Goal: Task Accomplishment & Management: Complete application form

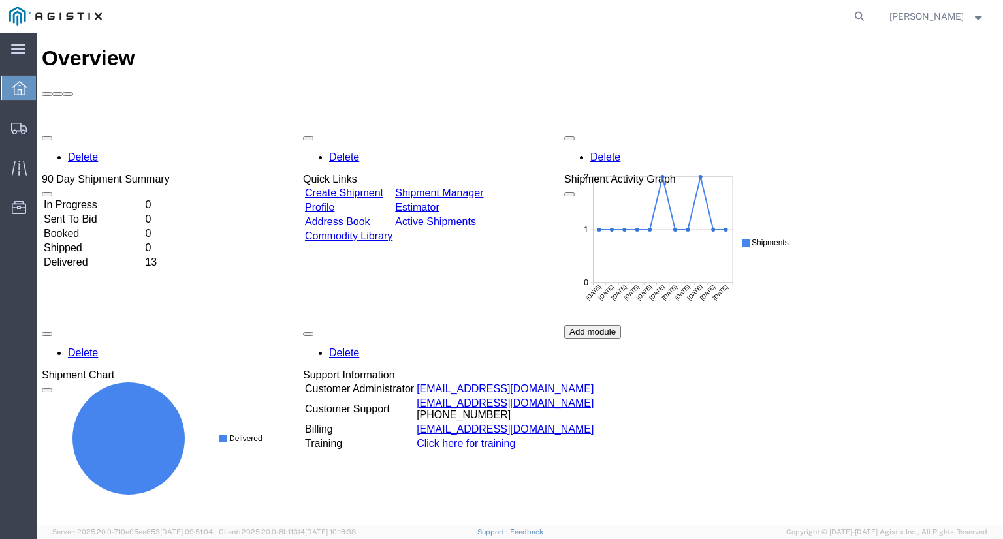
click at [18, 92] on icon at bounding box center [19, 88] width 14 height 14
click at [31, 51] on div "main_menu Created with Sketch." at bounding box center [18, 49] width 37 height 33
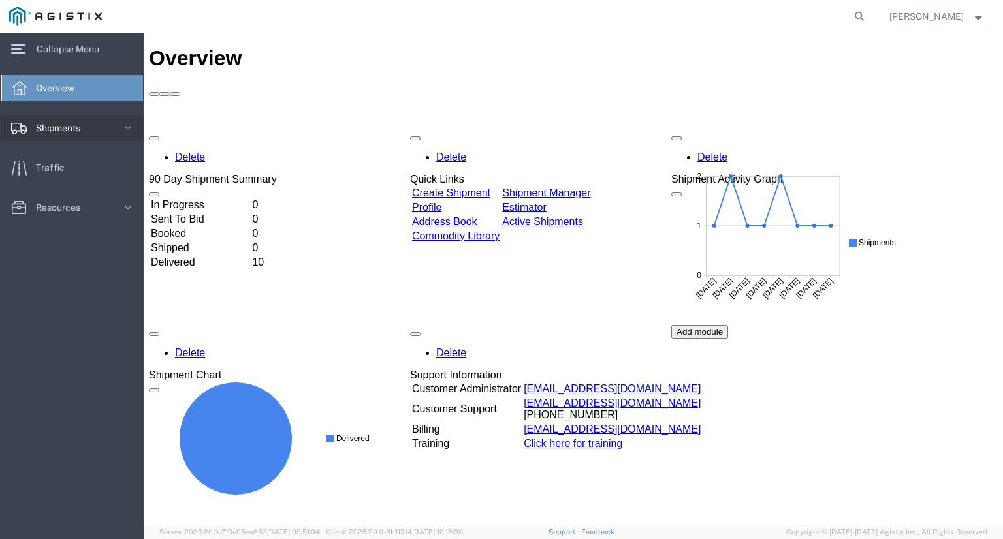
click at [127, 132] on icon at bounding box center [127, 127] width 13 height 13
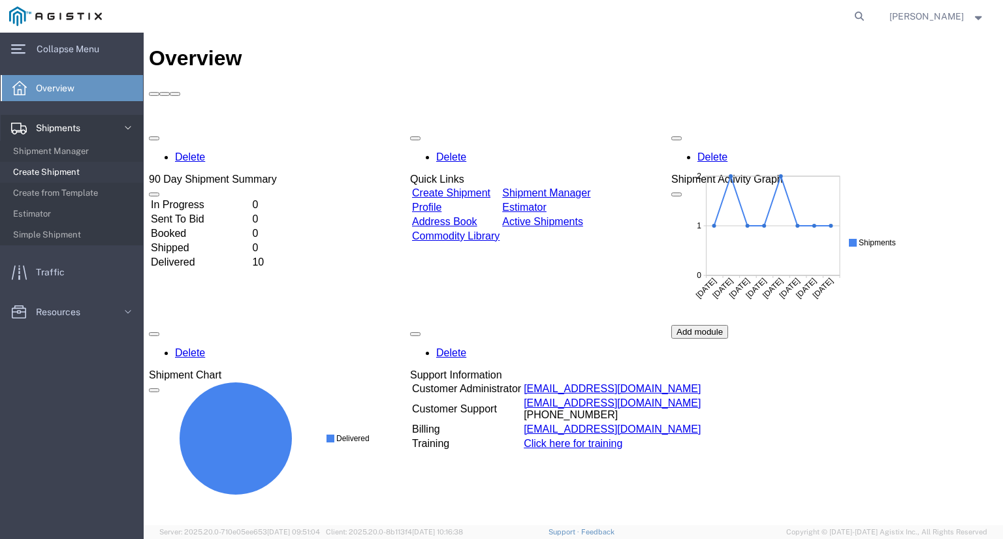
click at [60, 167] on span "Create Shipment" at bounding box center [73, 172] width 121 height 26
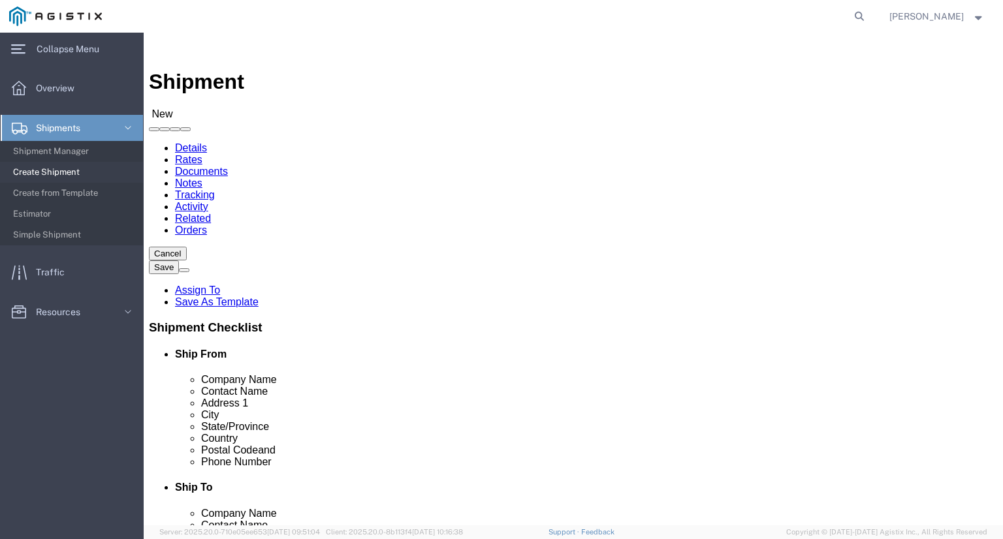
select select
click select "Select MetaFLO Technologies PG&E"
select select "9596"
click select "Select MetaFLO Technologies PG&E"
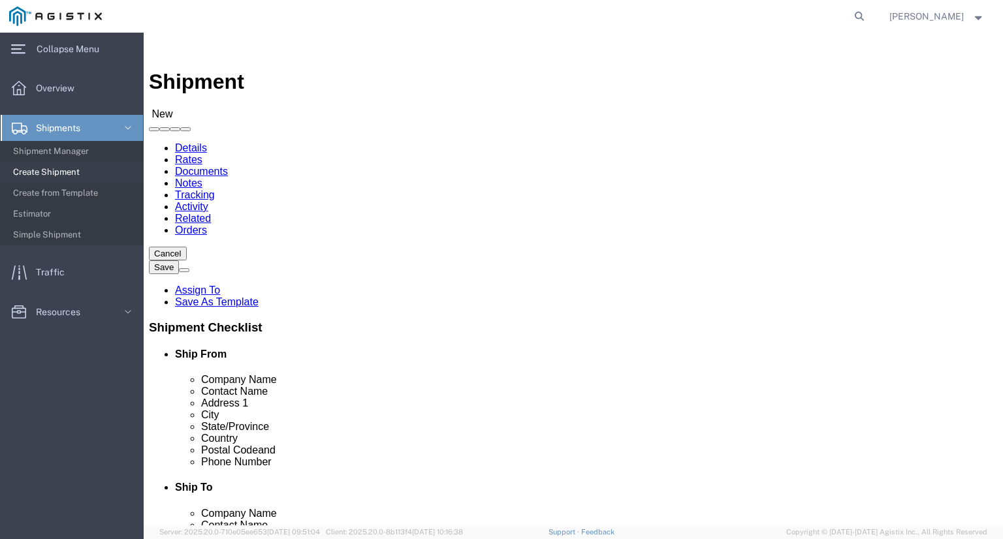
select select
click select "Select All Others [GEOGRAPHIC_DATA] [GEOGRAPHIC_DATA] [GEOGRAPHIC_DATA] [GEOGRA…"
select select "23082"
click select "Select All Others [GEOGRAPHIC_DATA] [GEOGRAPHIC_DATA] [GEOGRAPHIC_DATA] [GEOGRA…"
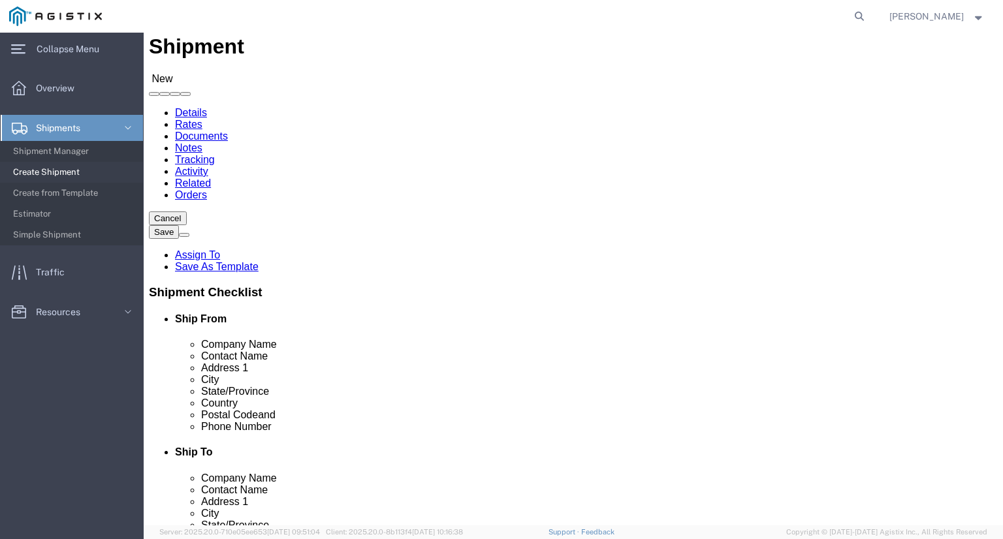
scroll to position [65, 0]
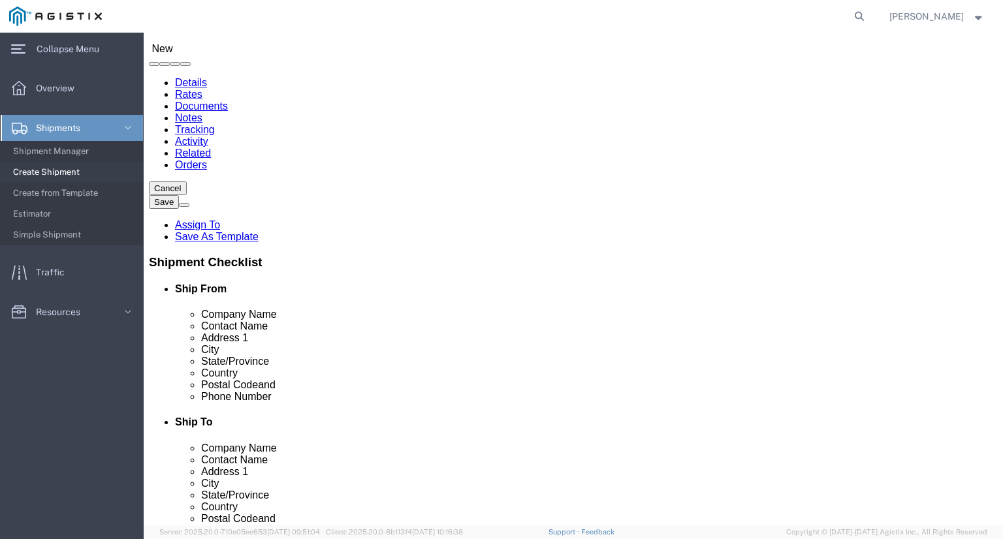
click div "Company Name"
click input "text"
type input "METAFLO"
click p "- MetaFLO C/O BlendPack LLC - ([PERSON_NAME]) [STREET_ADDRESS] , 12:00 AM - 12:…"
select select "[GEOGRAPHIC_DATA]"
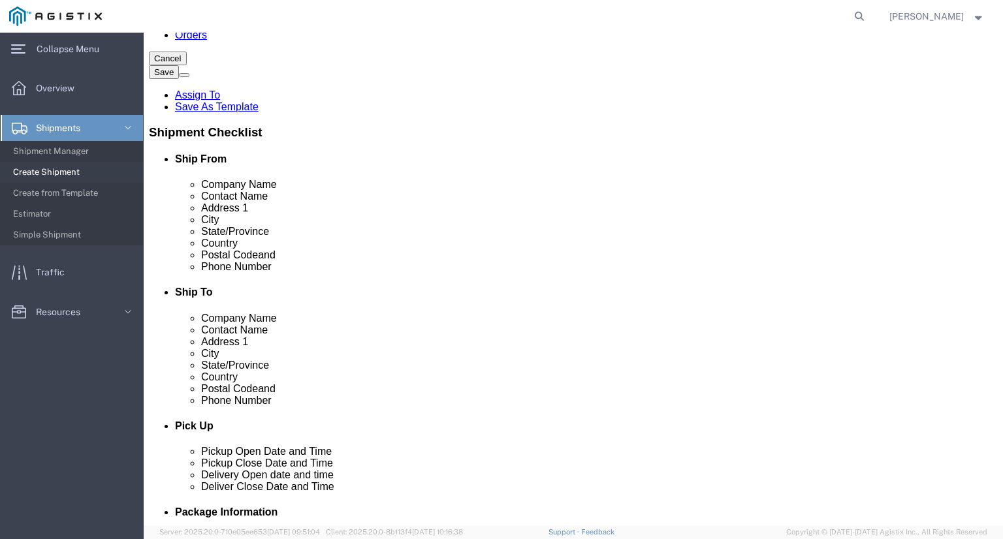
scroll to position [196, 0]
type input "MetaFLO C/O BlendPack LLC"
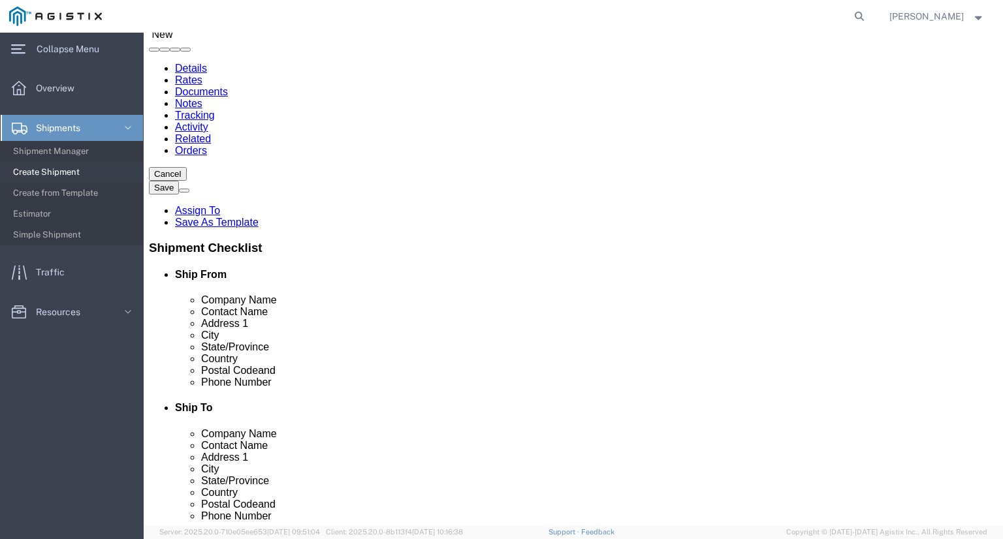
scroll to position [65, 0]
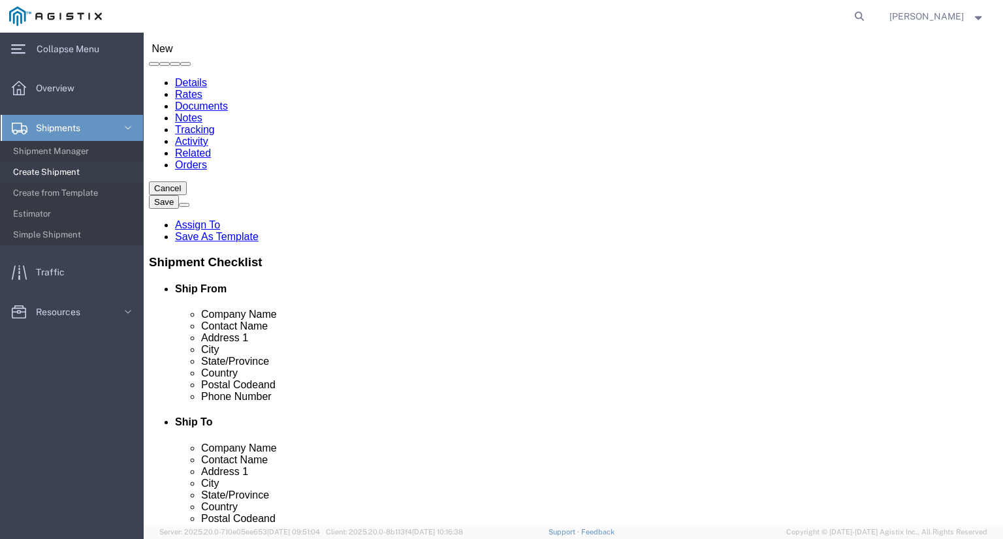
click input "text"
paste input "PG&E"
type input "PG&E"
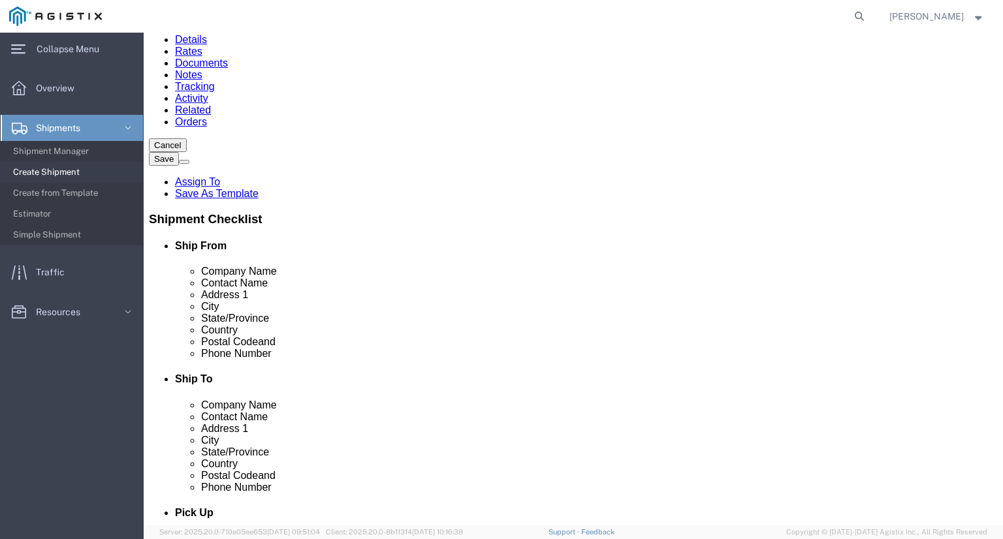
scroll to position [131, 0]
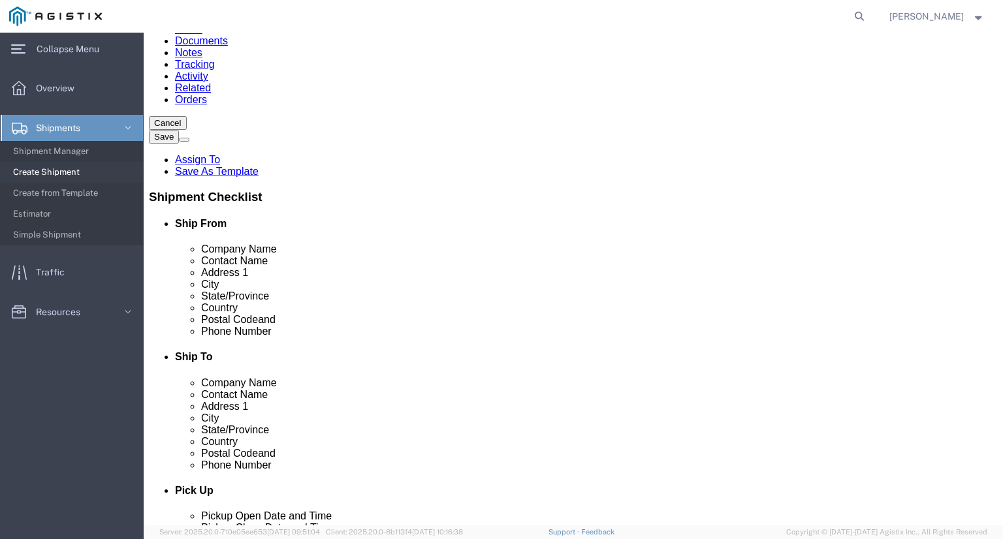
click input "text"
paste input "[STREET_ADDRESS]"
click input "[STREET_ADDRESS]"
type input "[STREET_ADDRESS],"
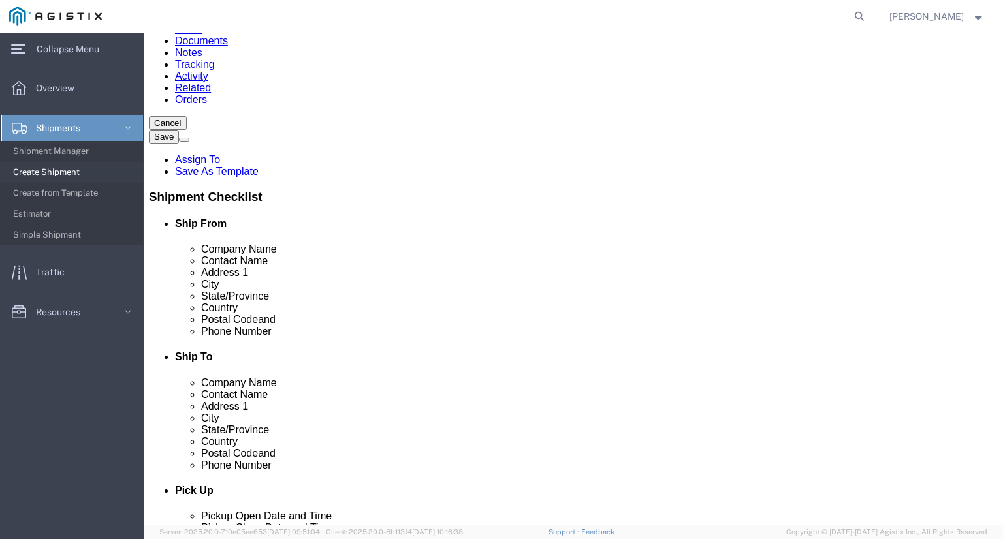
click input "text"
paste input "[GEOGRAPHIC_DATA]"
type input "[GEOGRAPHIC_DATA]"
click input "[STREET_ADDRESS],"
type input "[STREET_ADDRESS]"
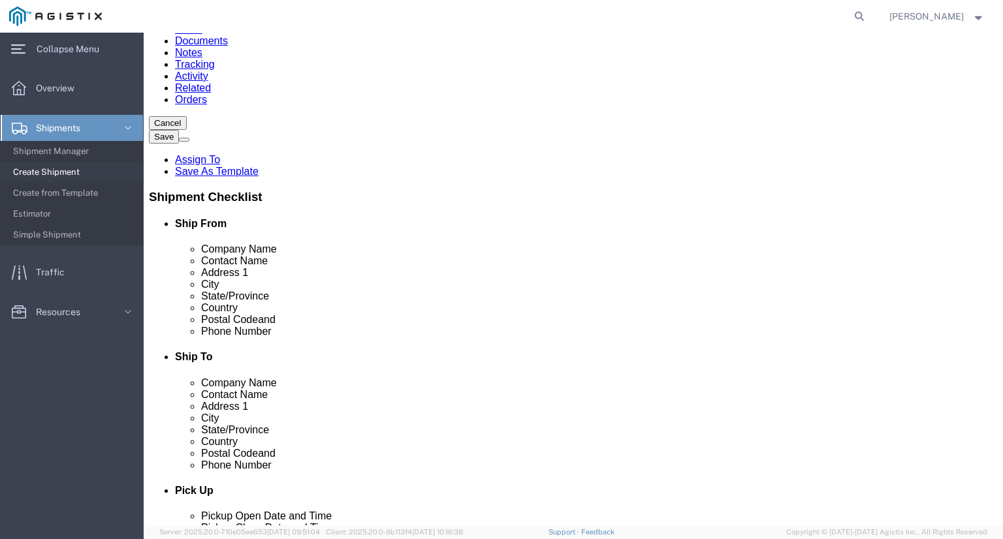
type input "CALI"
click input "Postal Code"
type input "93312"
click input "text"
paste input "[PHONE_NUMBER]"
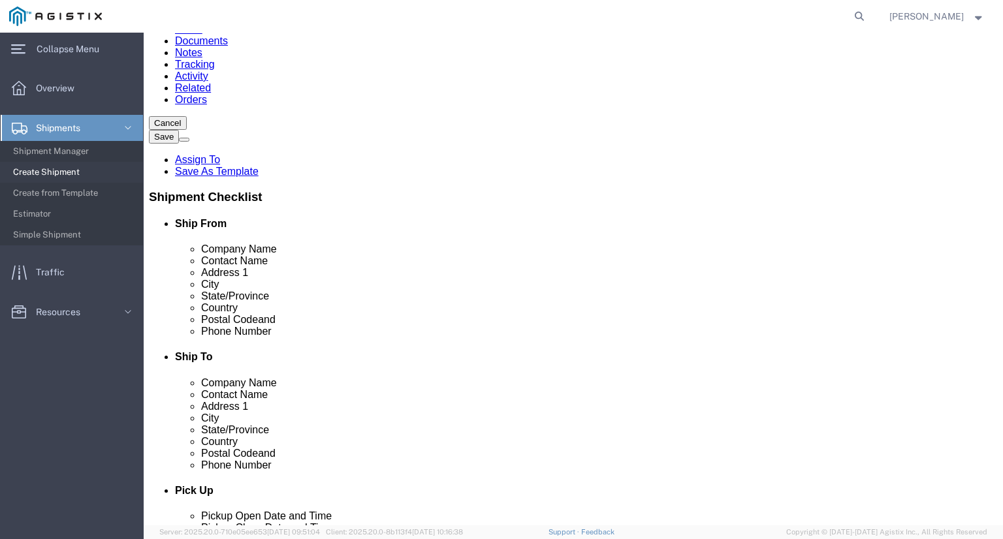
click input "[PHONE_NUMBER]"
type input "[PHONE_NUMBER]"
click input "text"
paste input "[PERSON_NAME]"
type input "[PERSON_NAME]"
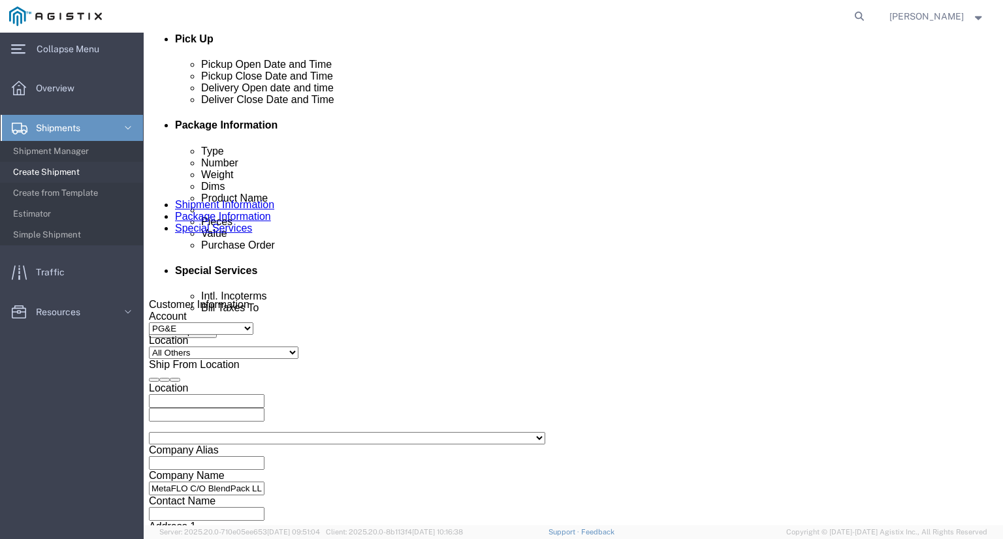
scroll to position [588, 0]
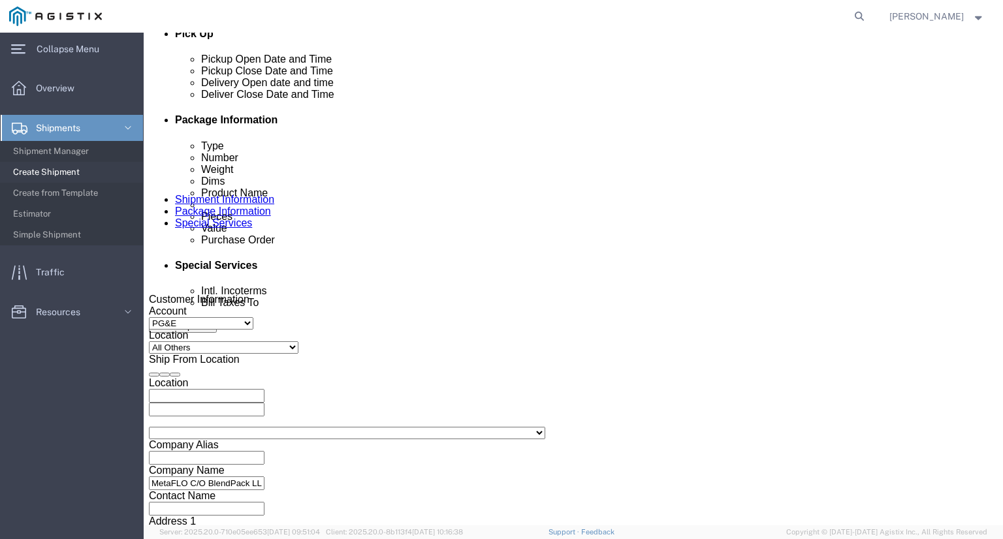
click div "[DATE] 12:00 AM"
click input "10:00 AM"
click input "07:00 AM"
type input "07:30 AM"
click button "Apply"
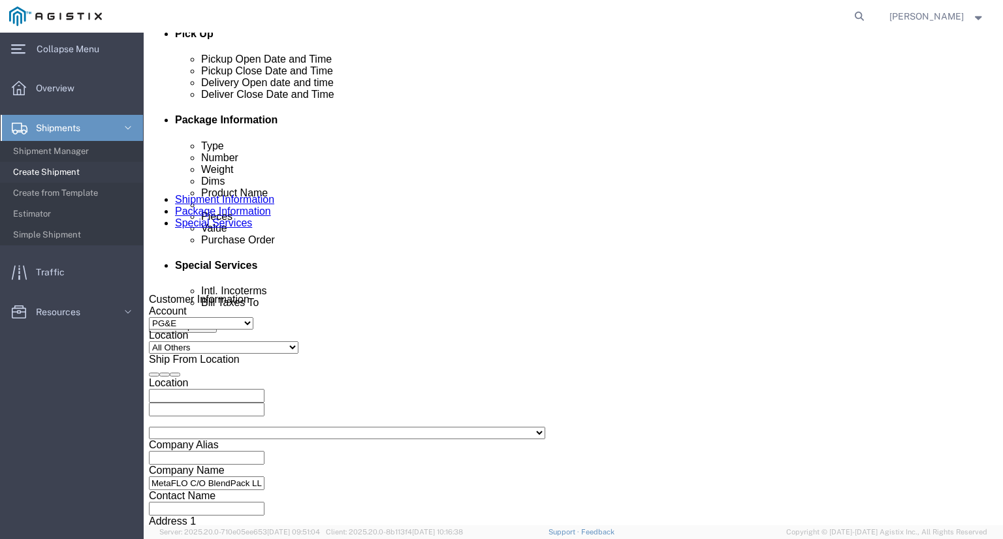
click div "[DATE] 8:30 AM"
drag, startPoint x: 362, startPoint y: 463, endPoint x: 339, endPoint y: 463, distance: 22.2
click div "8:30 AM"
click input "03:30 AM"
type input "03:30PM"
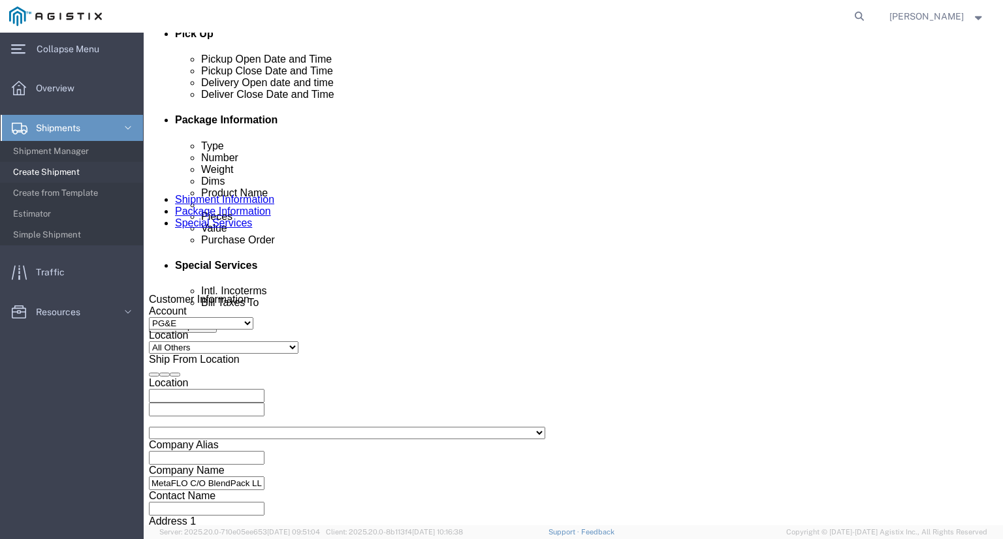
click button "Apply"
click div
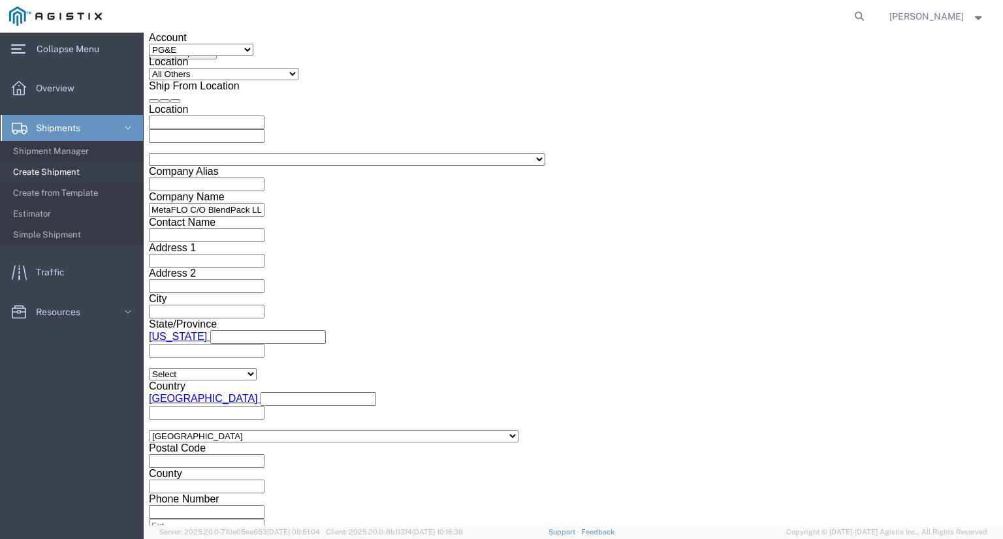
click input "4:30 PM"
type input "8:00 AM"
click button "Apply"
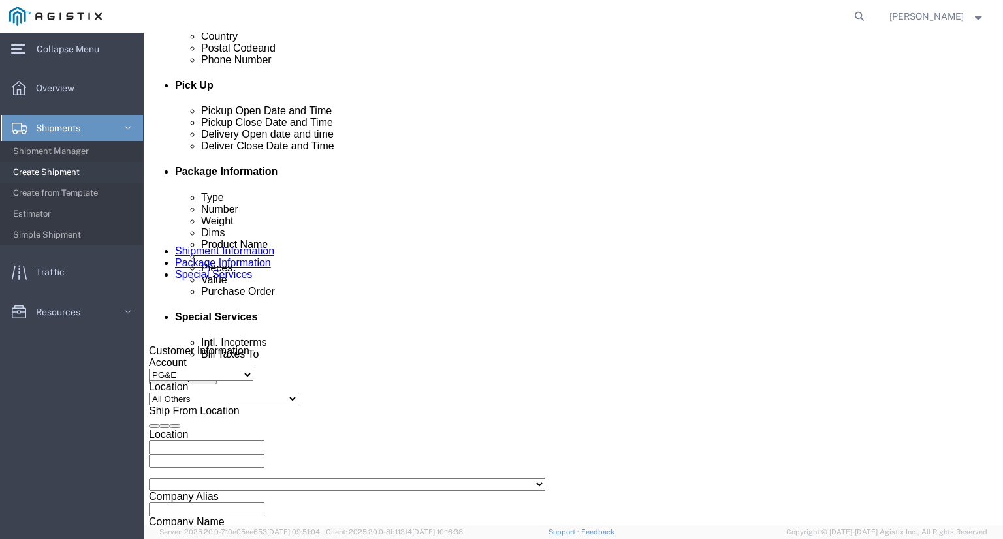
scroll to position [535, 0]
click div
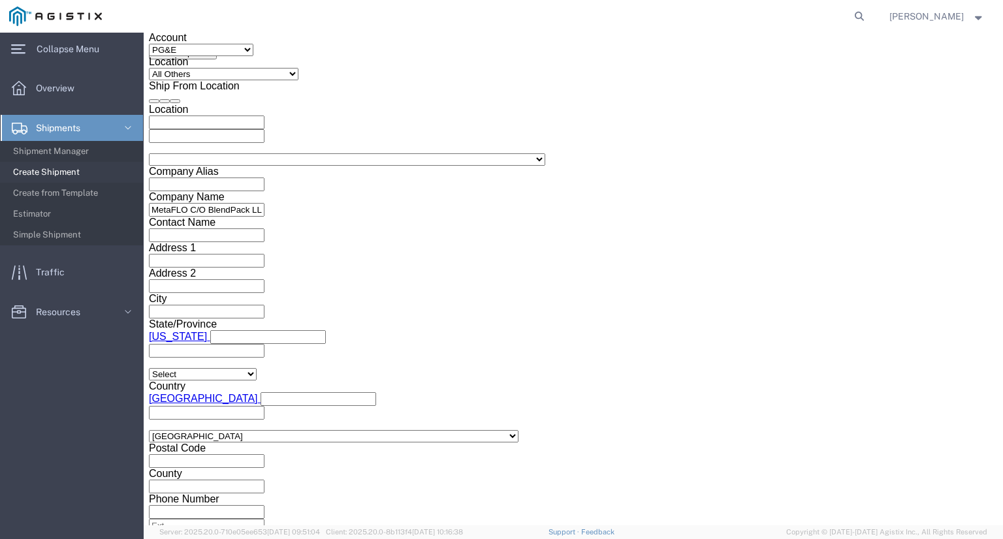
click input "9:00 AM"
click input "04:00 AM"
type input "4:00 PM"
click button "Apply"
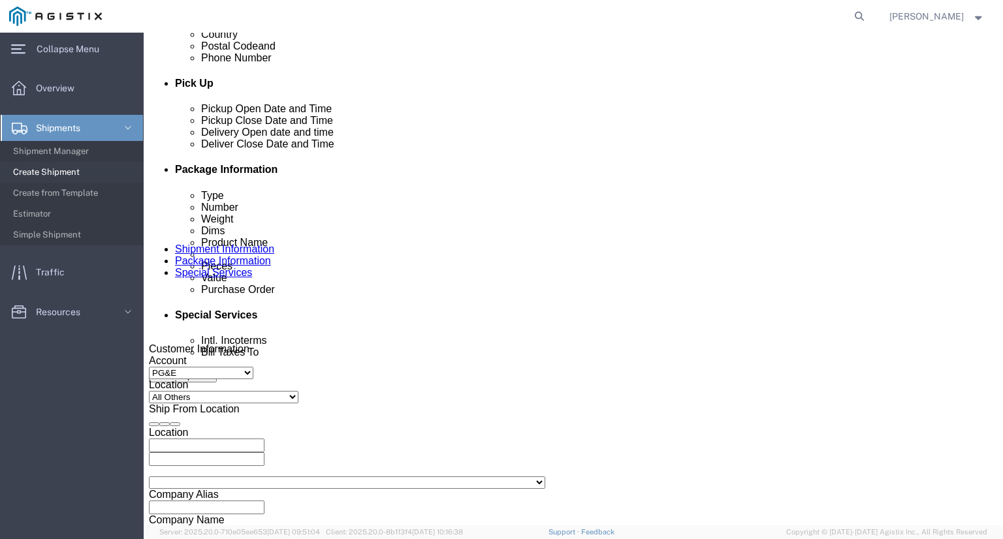
scroll to position [535, 0]
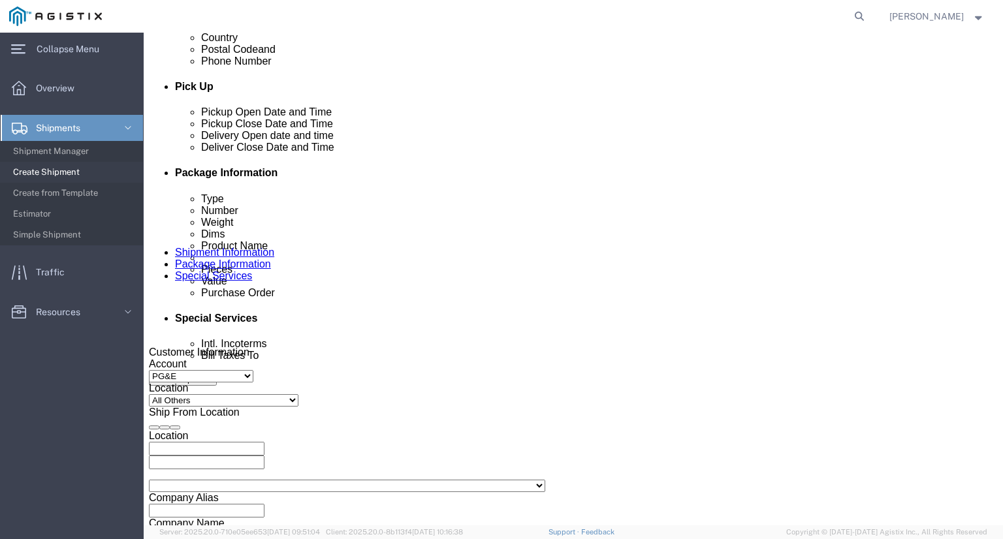
click div "Delivery by Date Delivery Start Date Delivery Start Time Deliver Open Date and …"
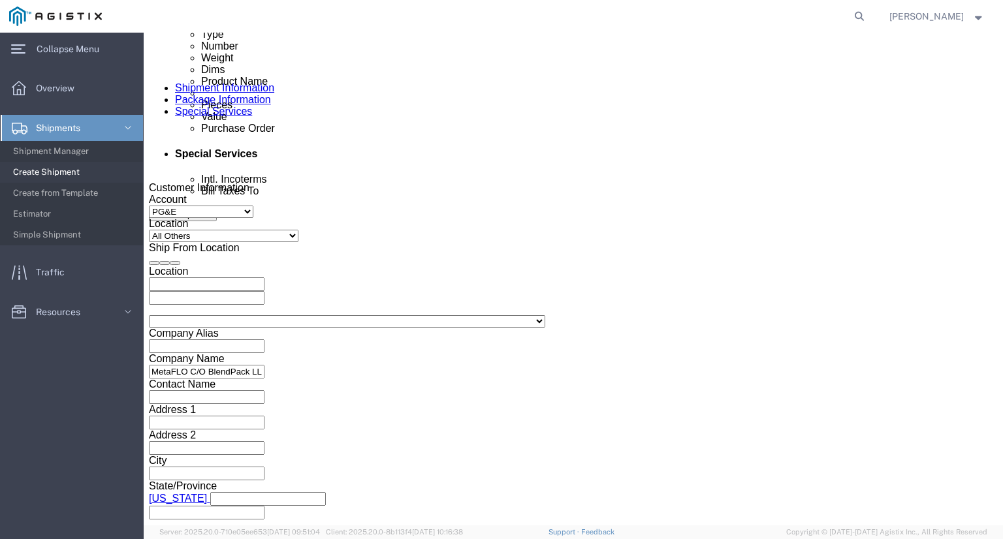
scroll to position [730, 0]
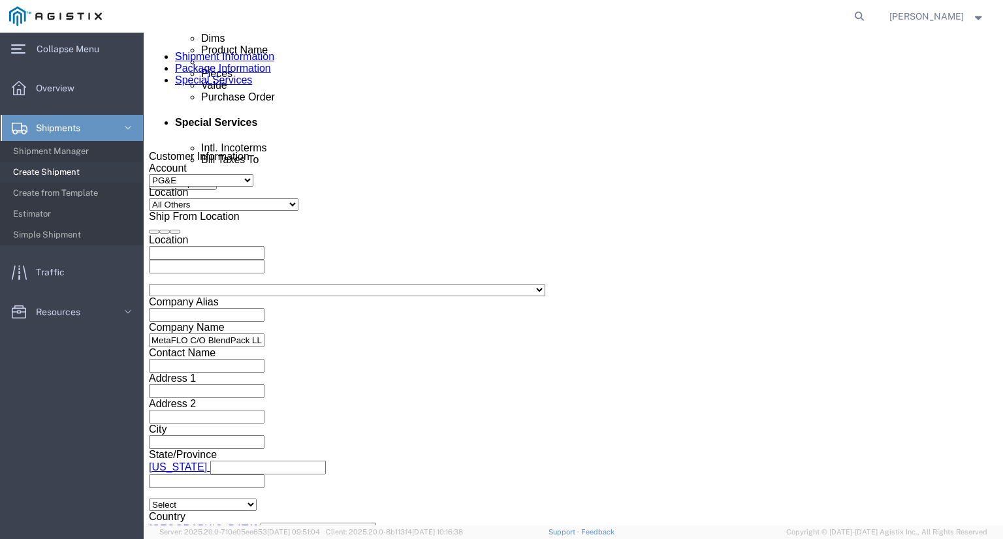
click input "text"
paste input "2701251598"
type input "2701251598"
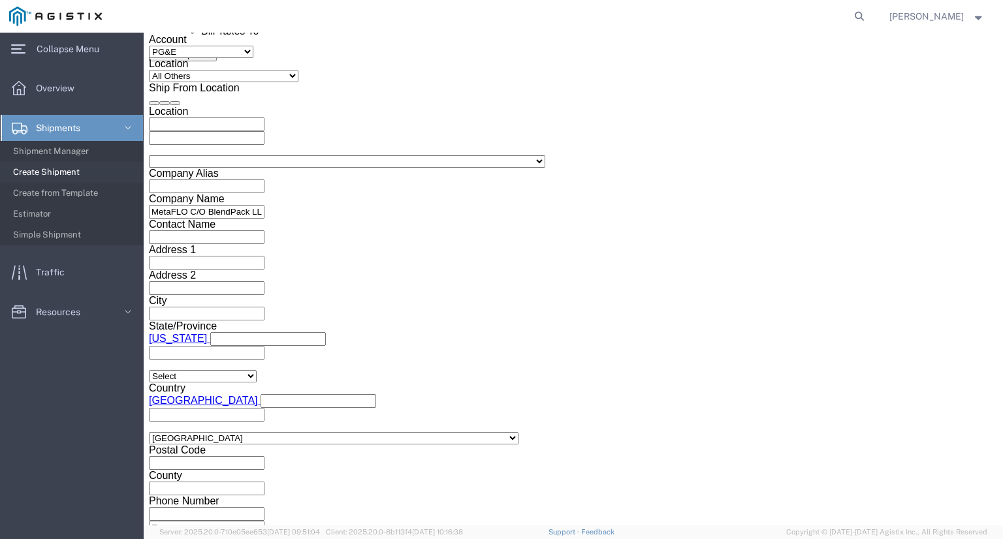
scroll to position [861, 0]
click select "Select Air Less than Truckload Multi-Leg Ocean Freight Rail Small Parcel Truckl…"
select select "TL"
click select "Select Air Less than Truckload Multi-Leg Ocean Freight Rail Small Parcel Truckl…"
click select "Select 1-Ton (PSS) 10 Wheel 10 Yard Dump Truck 20 Yard Dump Truck Bobtail Botto…"
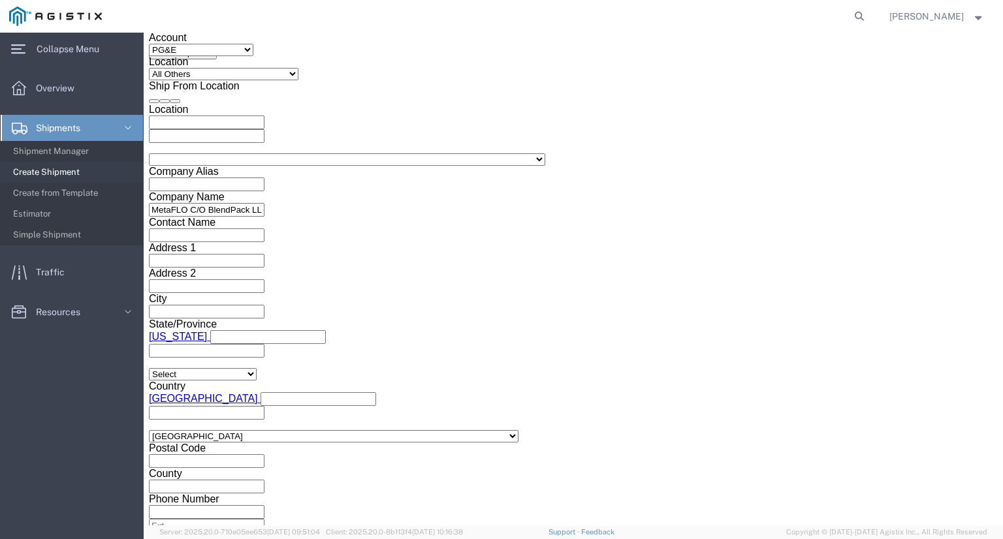
select select "FLBD"
click select "Select 1-Ton (PSS) 10 Wheel 10 Yard Dump Truck 20 Yard Dump Truck Bobtail Botto…"
click select "Select 35 Feet 20 Feet 28 Feet 53 Feet 40 Feet 48 Feet"
select select "53FT"
click select "Select 35 Feet 20 Feet 28 Feet 53 Feet 40 Feet 48 Feet"
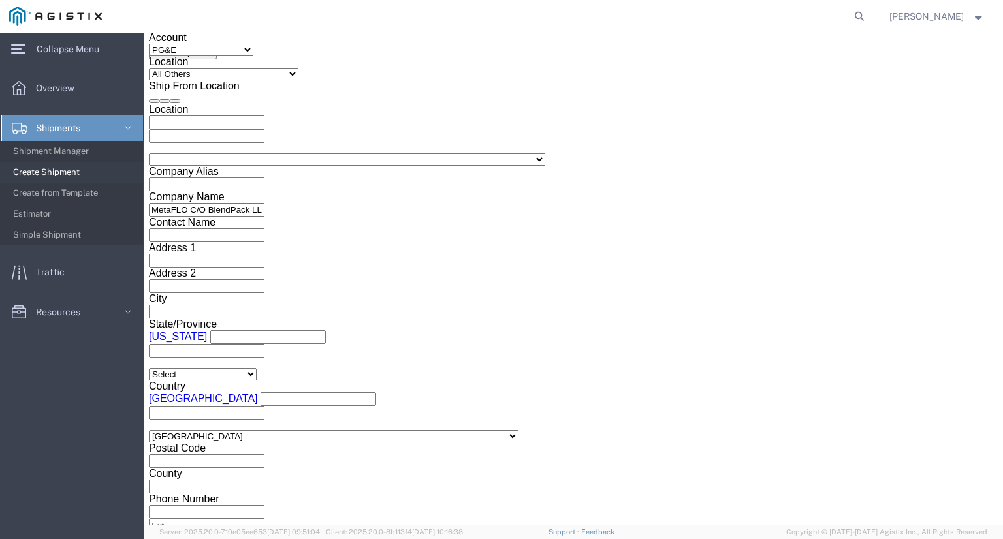
click div "Leg 1 Mode Select Air Less than Truckload Multi-Leg Ocean Freight Rail Small Pa…"
click button "Continue"
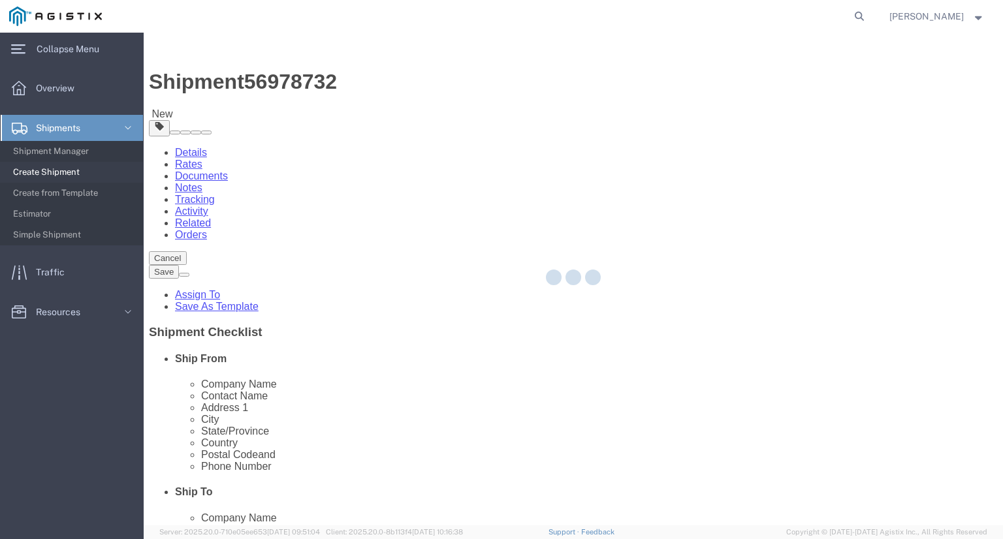
select select "CBOX"
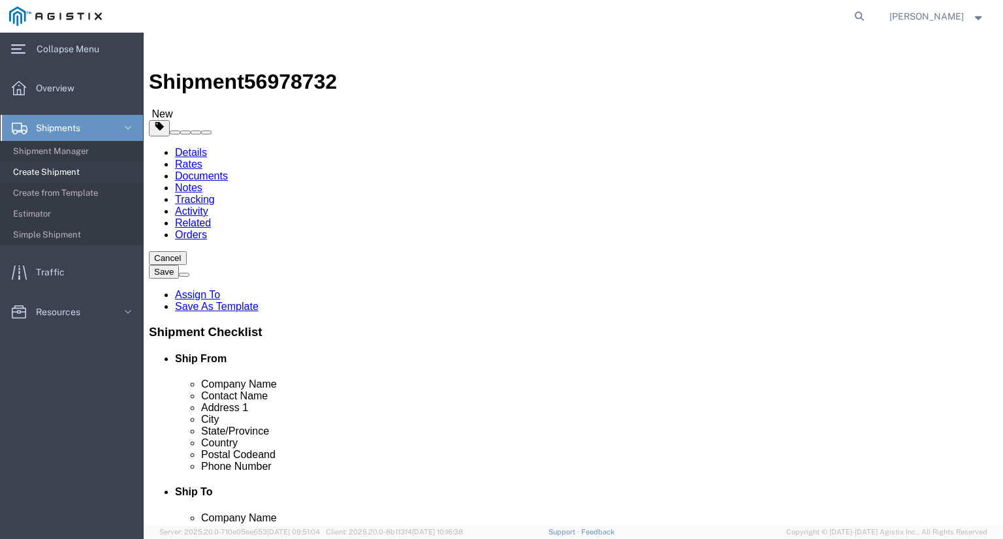
click select "Select Bulk Bundle(s) Cardboard Box(es) Carton(s) Crate(s) Drum(s) (Fiberboard)…"
select select "PSNS"
click select "Select Bulk Bundle(s) Cardboard Box(es) Carton(s) Crate(s) Drum(s) (Fiberboard)…"
click input "1"
type input "880"
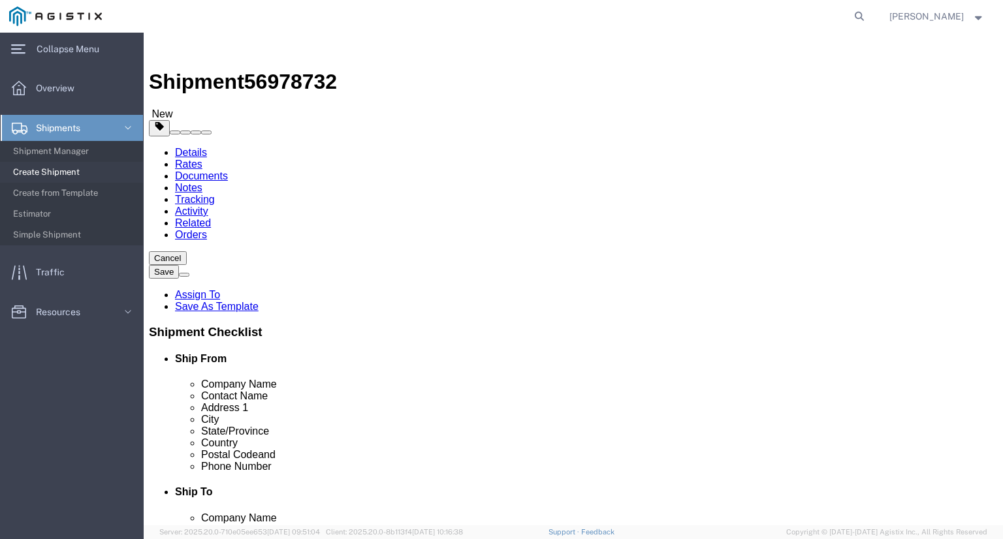
click input "text"
type input "48"
type input "40"
type input "44"
click input "0.00"
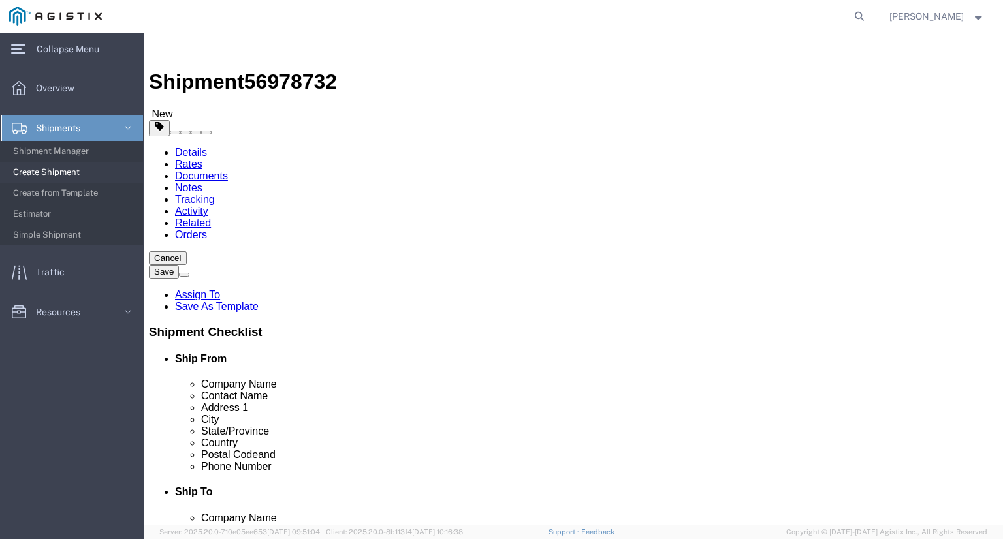
type input "46200.00"
click ul
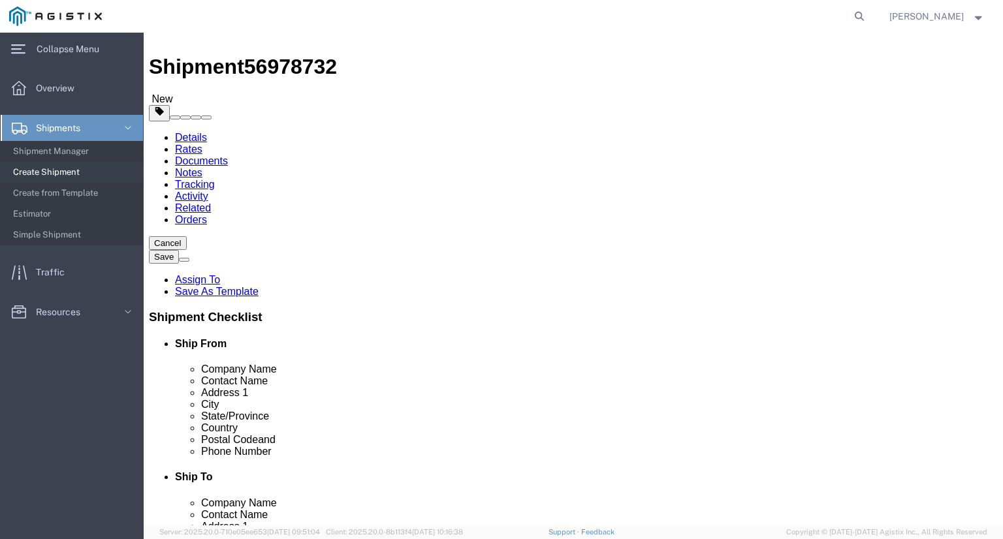
scroll to position [23, 0]
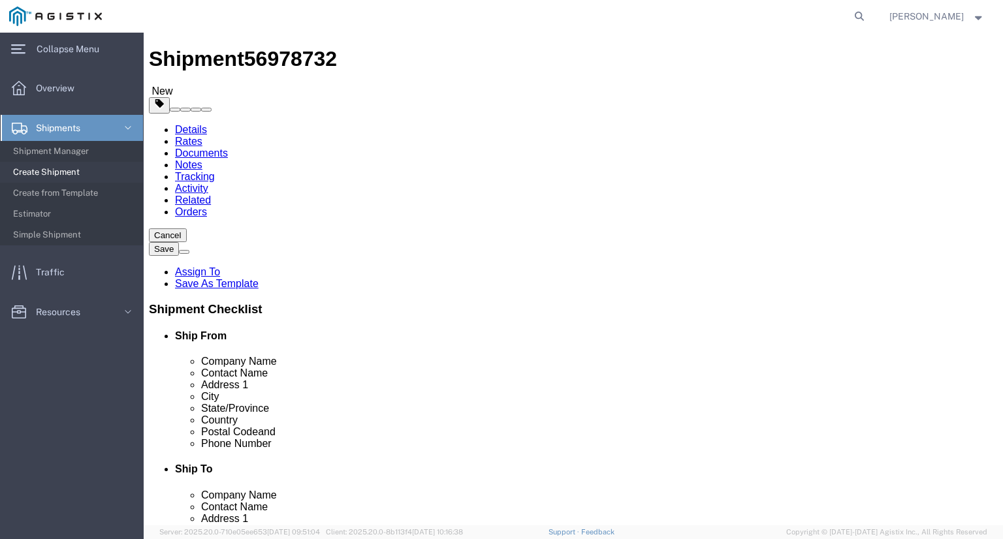
click button "Continue"
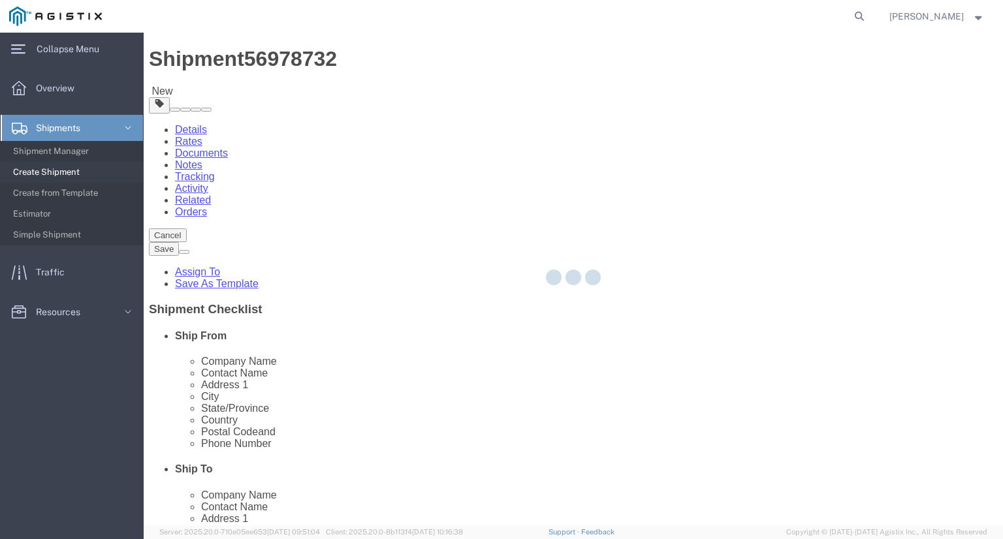
select select
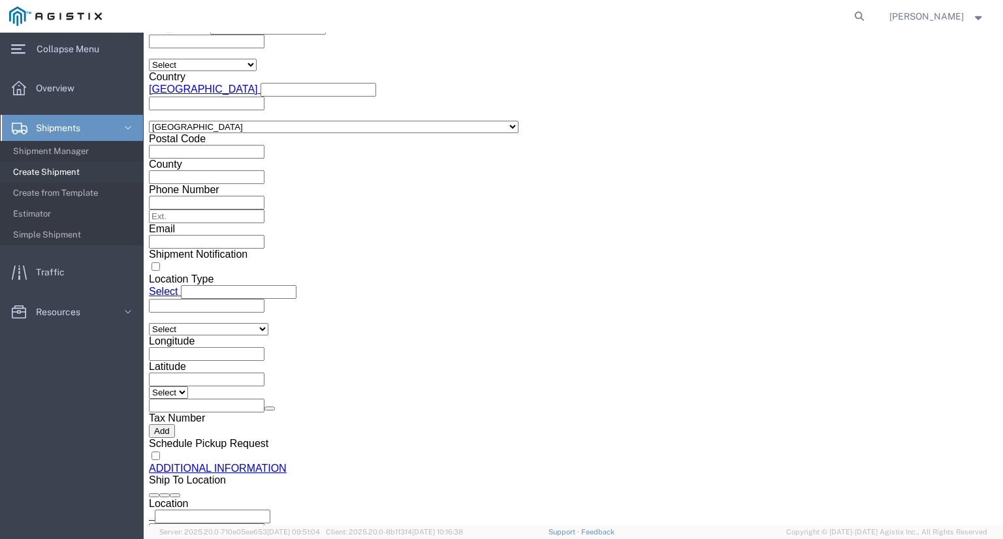
scroll to position [1343, 0]
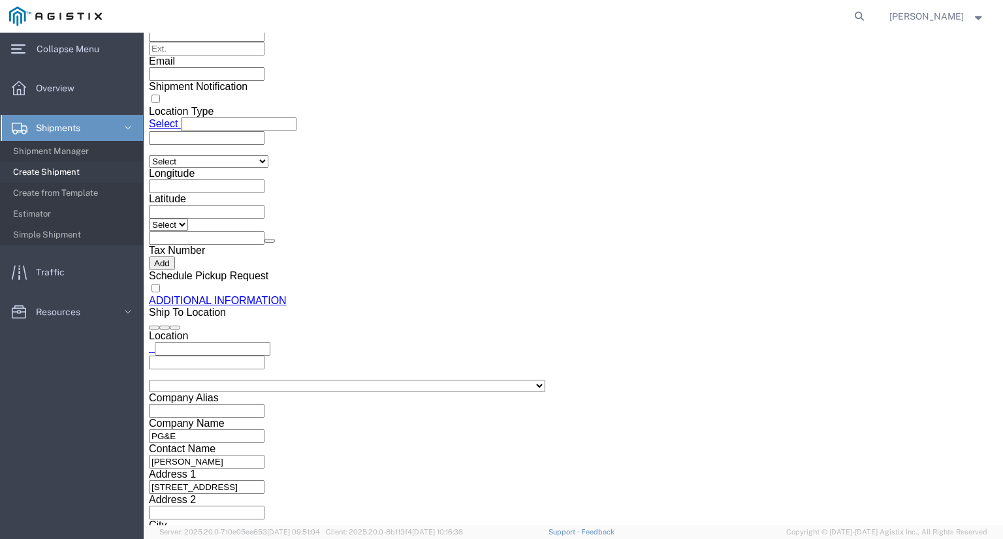
drag, startPoint x: 40, startPoint y: 448, endPoint x: 81, endPoint y: 457, distance: 42.0
click button "Previous"
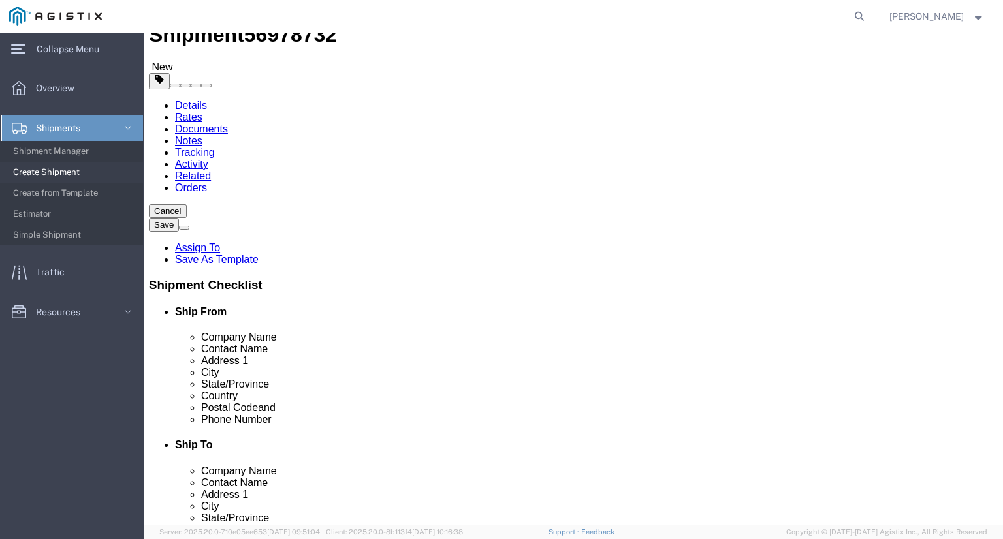
click link "Add Content"
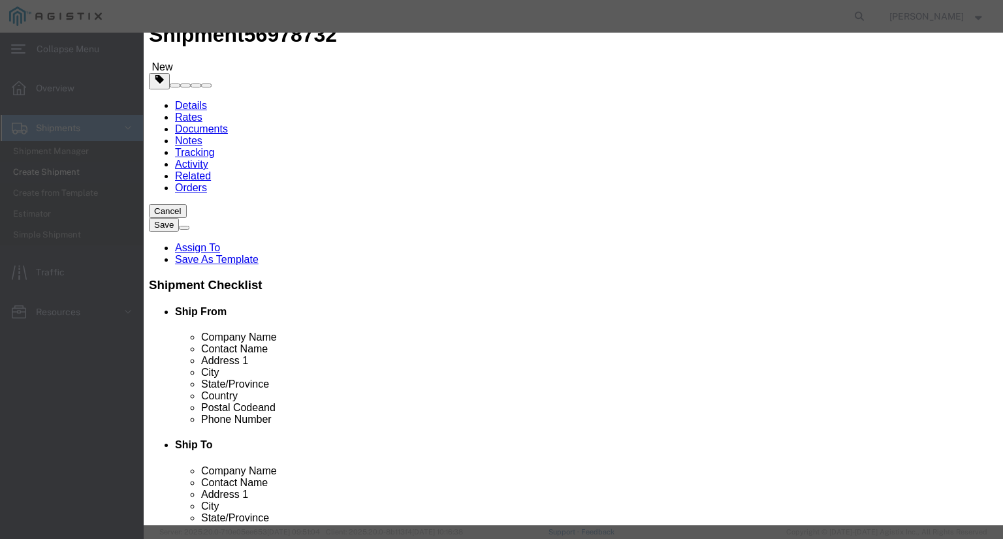
click input "text"
type input "MF003"
click td "Name: METAFLO MF003"
select select
select select "USD"
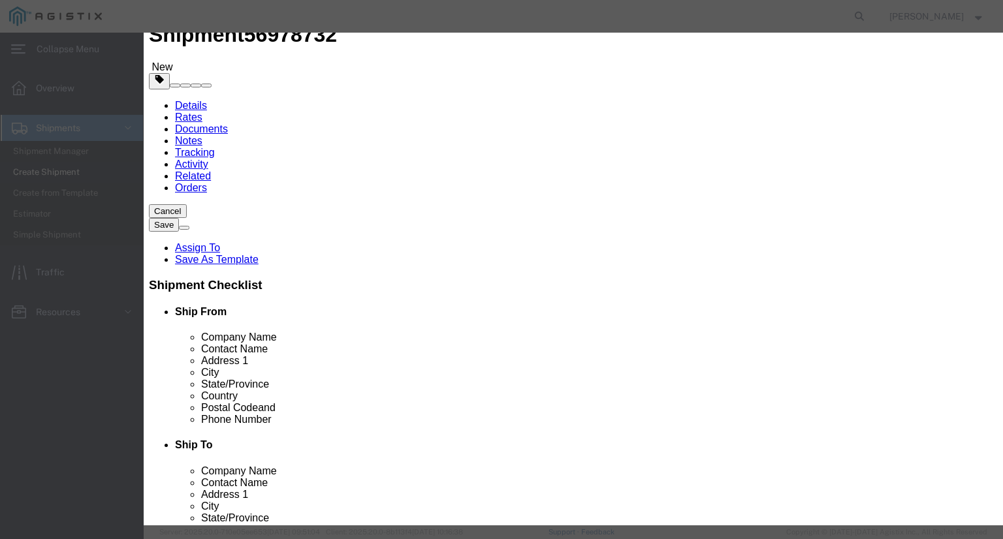
type input "METAFLO MF003"
type input "M490839"
type input "METAFLO MF003"
click input "text"
type input "880"
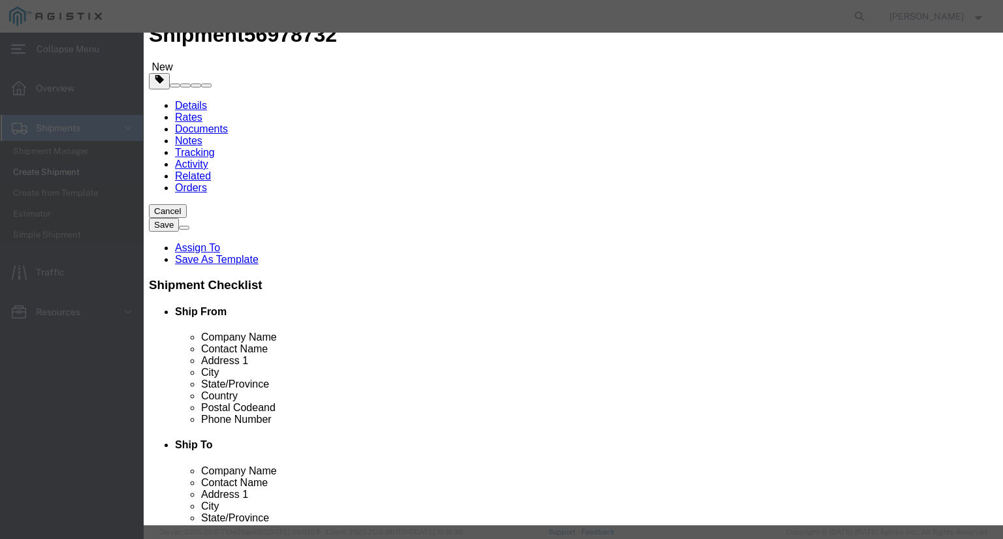
click select "Select Bag Barrels 100Board Feet Bottle Box Blister Pack Carats Can Capsule Car…"
select select "BAG"
click select "Select Bag Barrels 100Board Feet Bottle Box Blister Pack Carats Can Capsule Car…"
click input "text"
type input "58520"
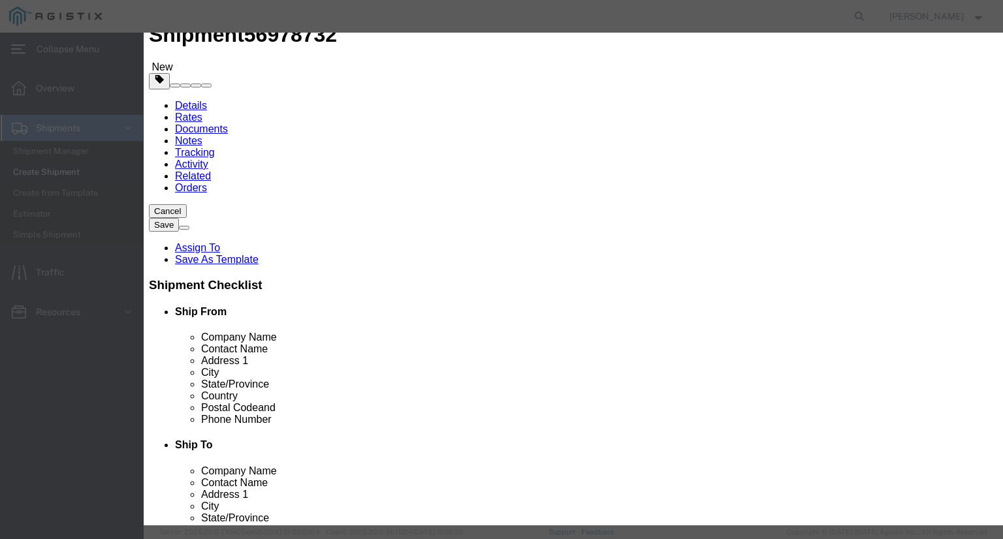
click input "checkbox"
checkbox input "false"
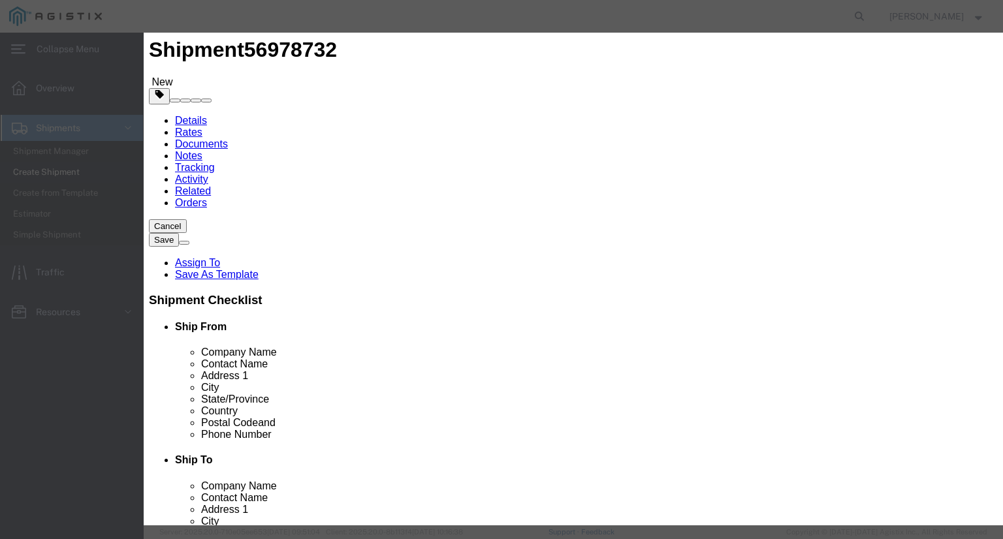
scroll to position [47, 0]
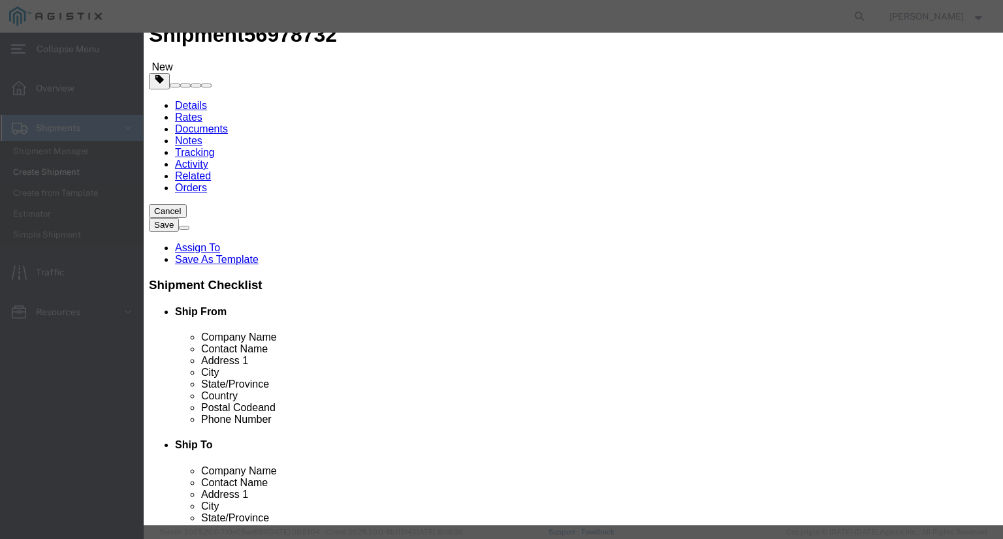
click button "Save & Close"
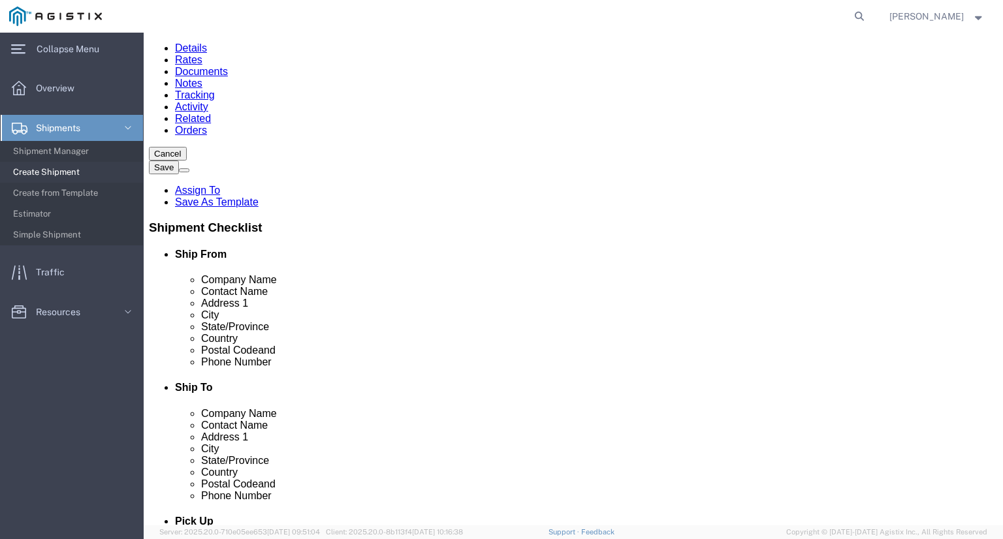
scroll to position [154, 0]
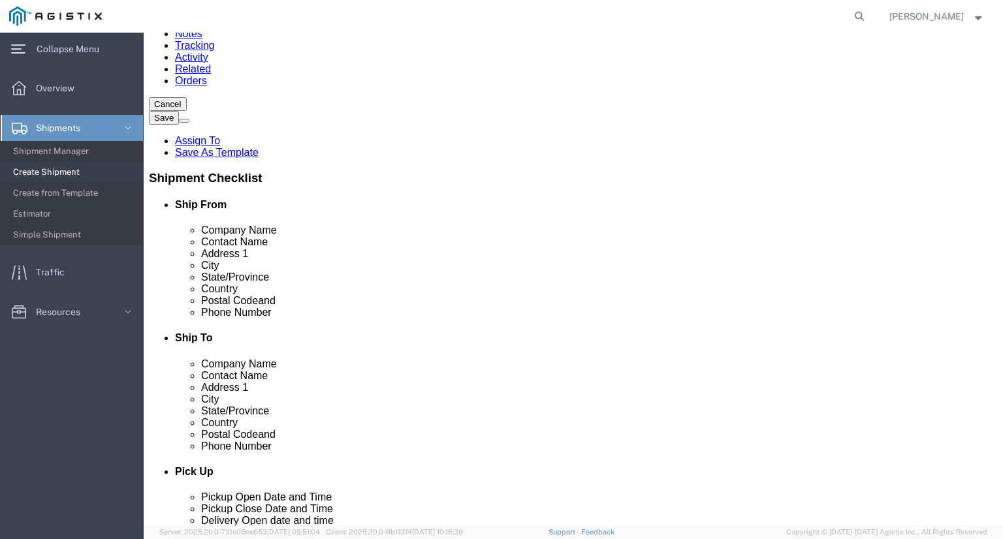
click button "Continue"
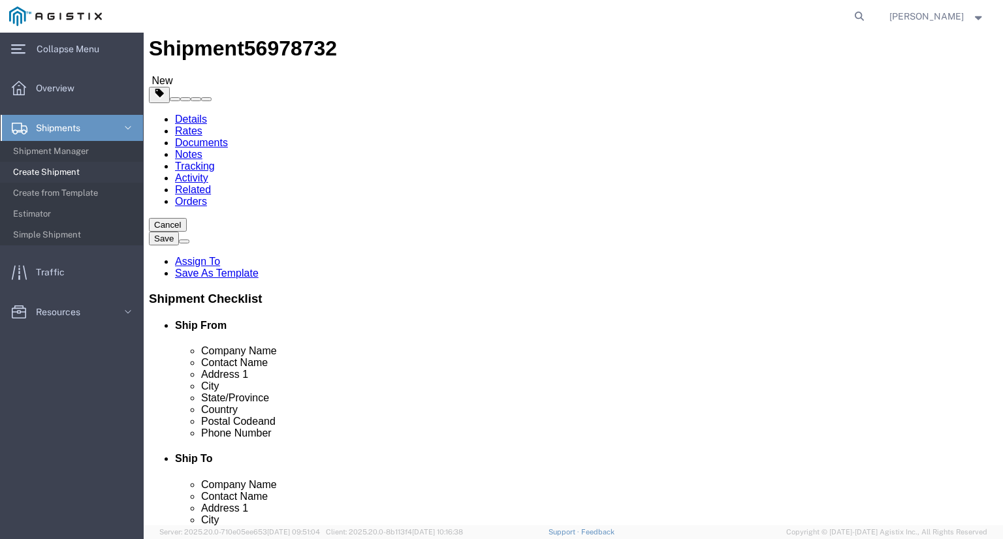
scroll to position [0, 0]
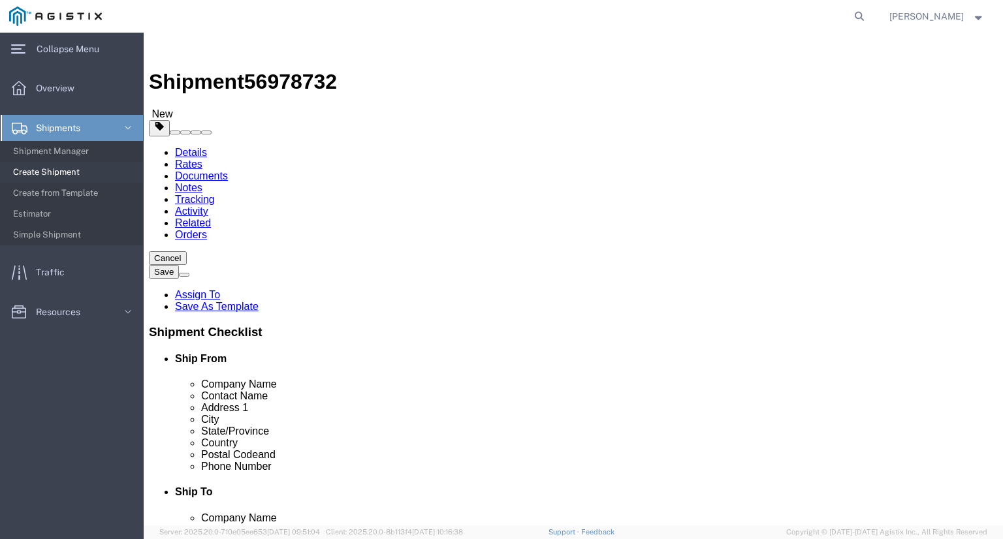
click span "Select one or more"
type input "TA"
click span "Tarp Required"
select select "VEHICLE_TARP_REQUIRED_FLAG"
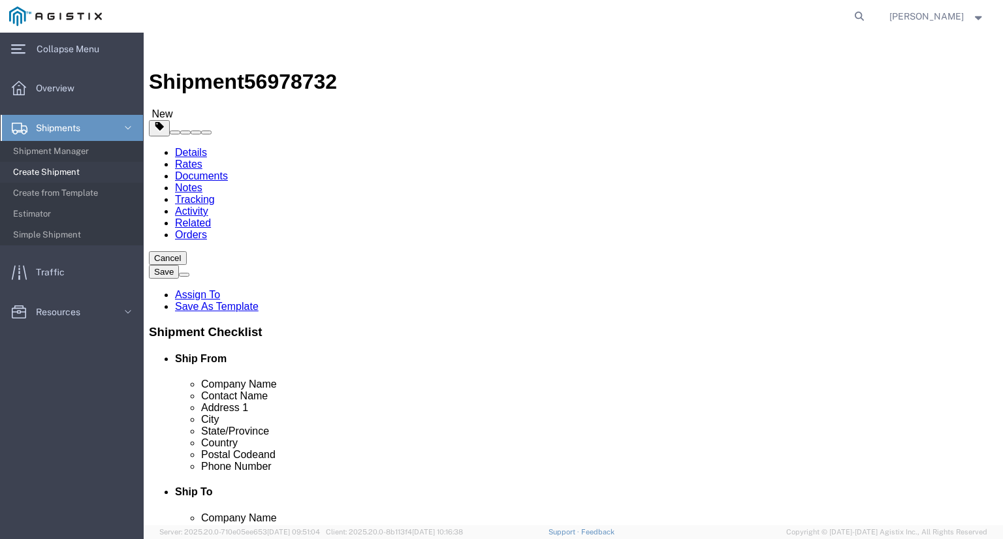
click span "Tarp Required"
click div "Services Select one or more 10 [PERSON_NAME] 12 ton Crane (25,000 lb cap) 3 Axl…"
click span "Select one or more"
click span "Tarp Required"
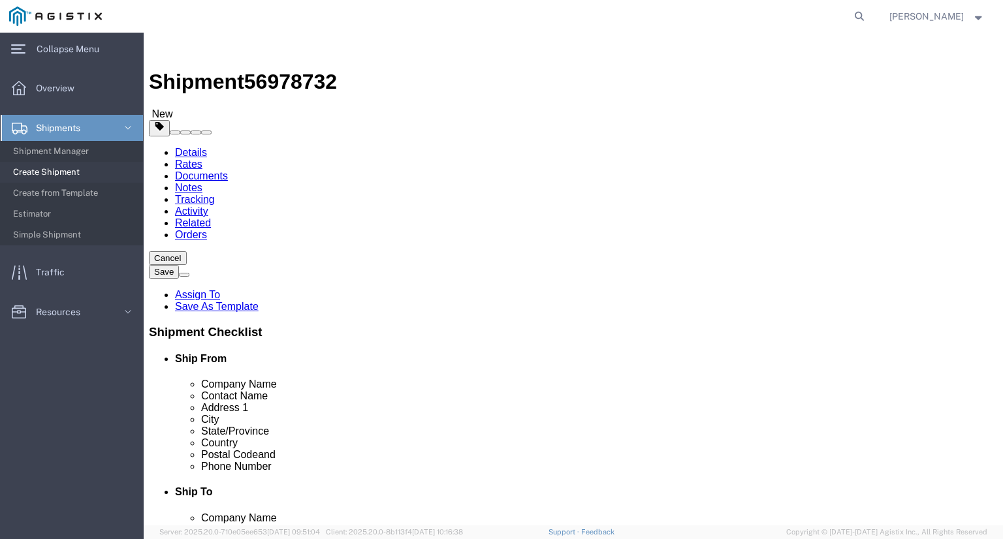
select select "VEHICLE_TARP_REQUIRED_FLAG"
click div "Services Tarp Required 10 [PERSON_NAME] 12 ton Crane (25,000 lb cap) 3 Axle Tra…"
click textarea
type textarea "Please contact the consignee before delivery."
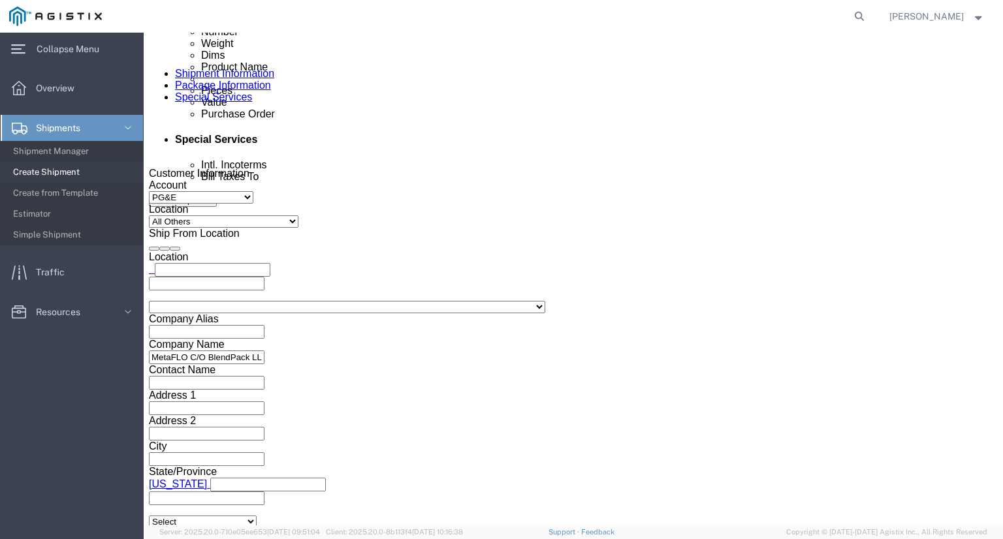
scroll to position [783, 0]
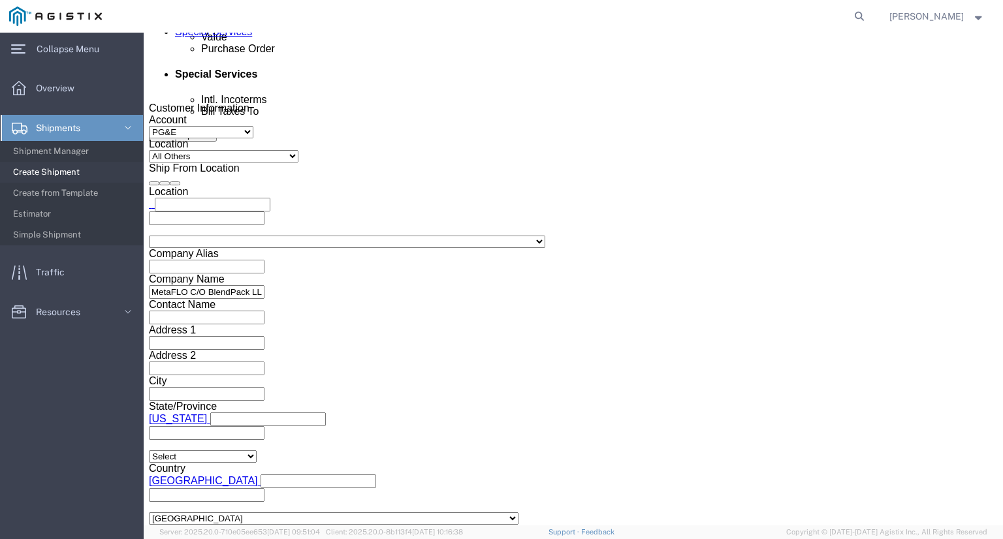
click input "text"
type input "[EMAIL_ADDRESS][DOMAIN_NAME]"
click input "BOL"
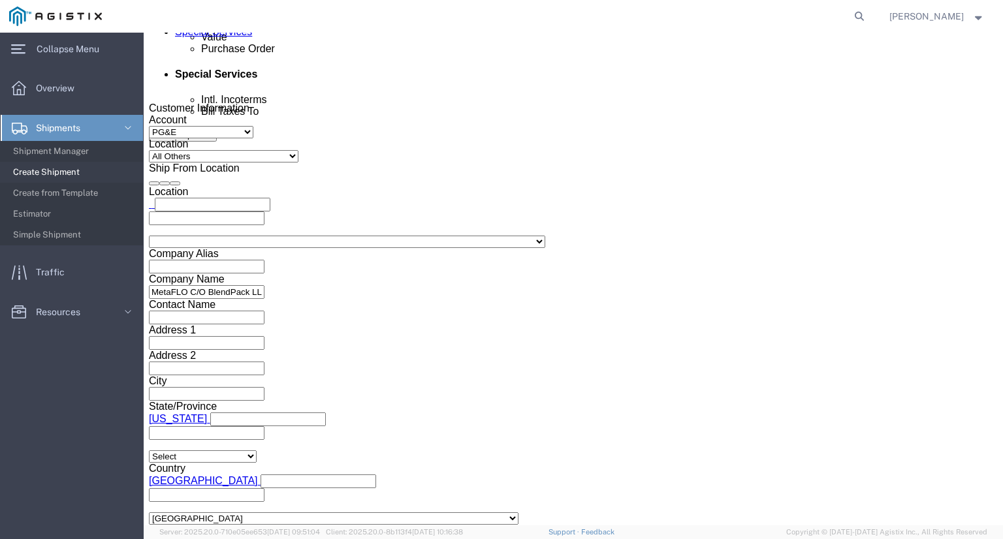
checkbox input "true"
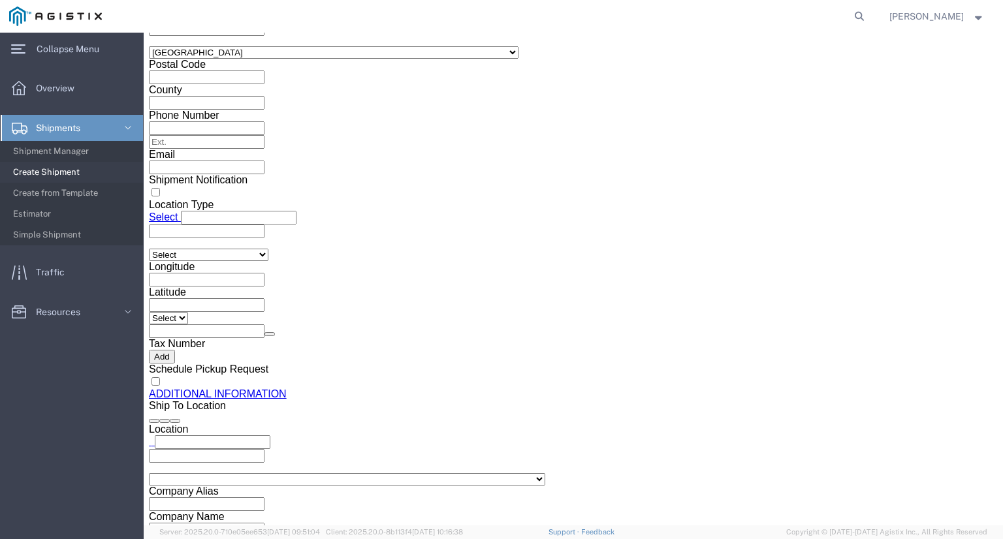
scroll to position [1366, 0]
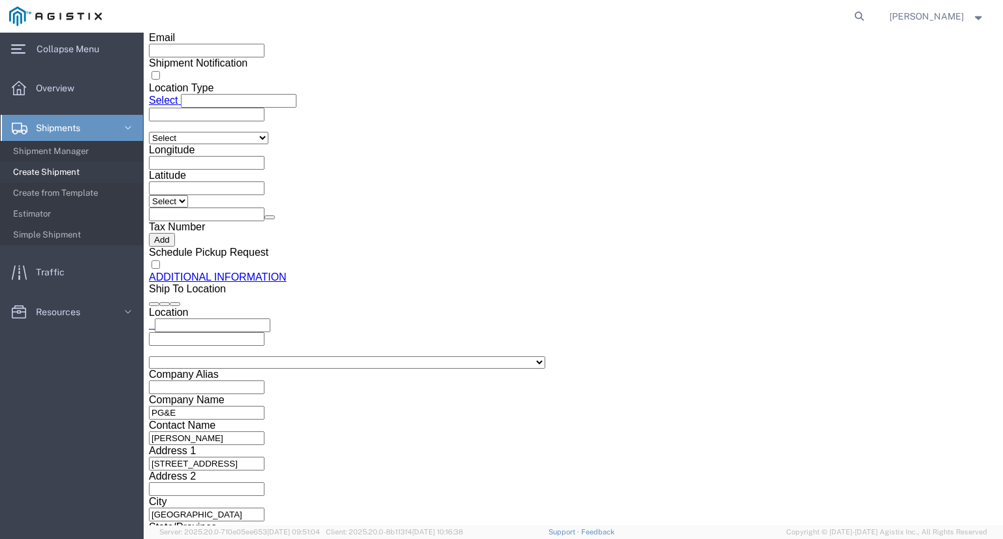
click button "Rate Shipment"
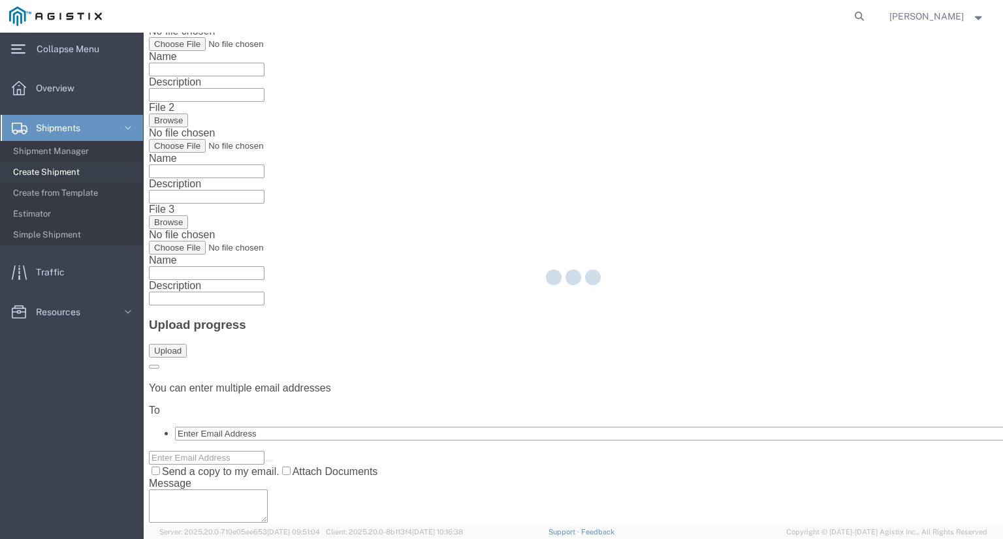
scroll to position [0, 0]
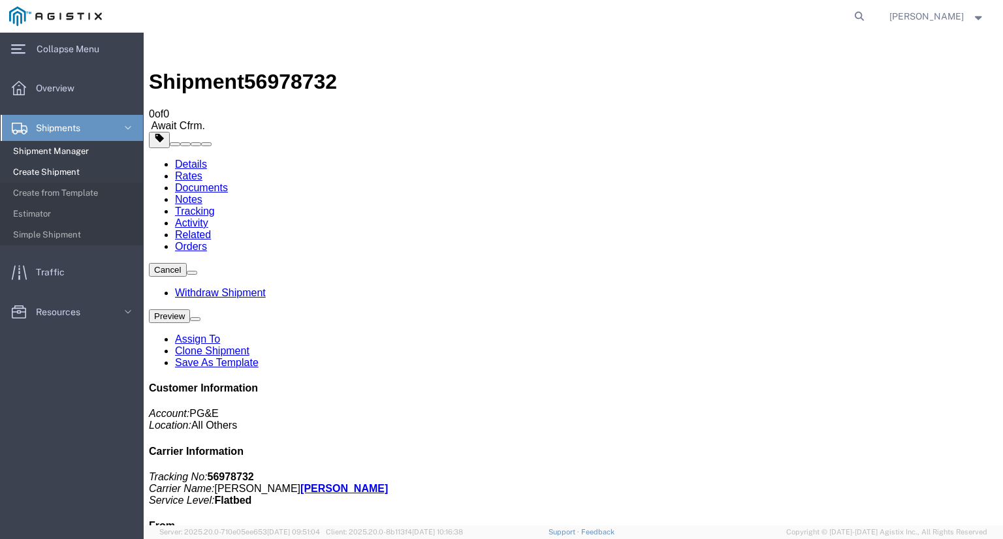
click at [74, 159] on span "Shipment Manager" at bounding box center [73, 151] width 121 height 26
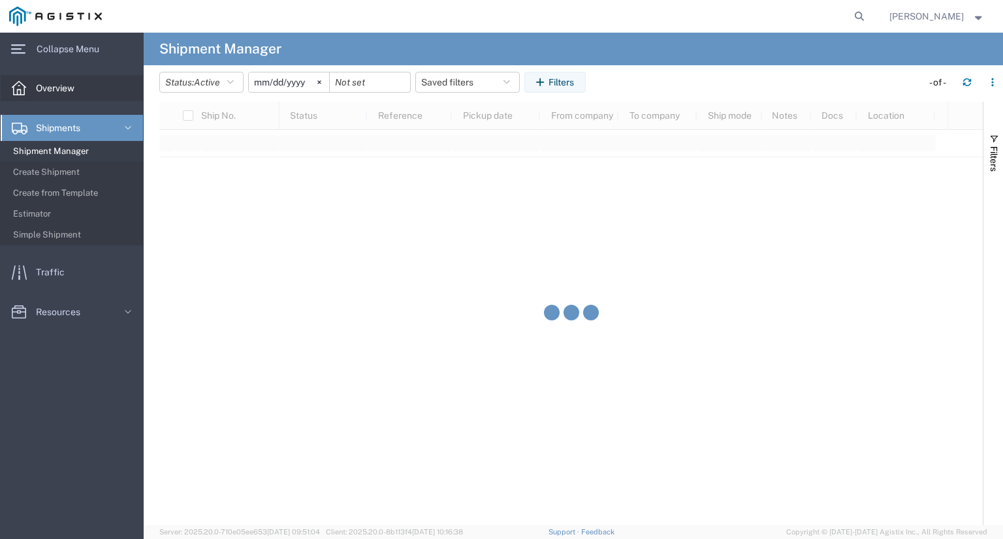
click at [67, 95] on span "Overview" at bounding box center [60, 88] width 48 height 26
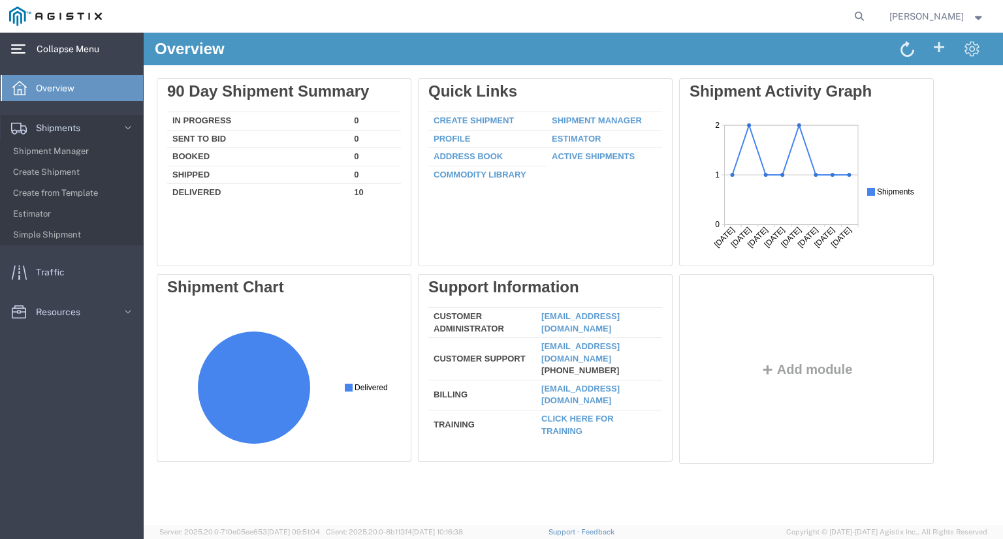
click at [52, 57] on span "Collapse Menu" at bounding box center [73, 49] width 72 height 26
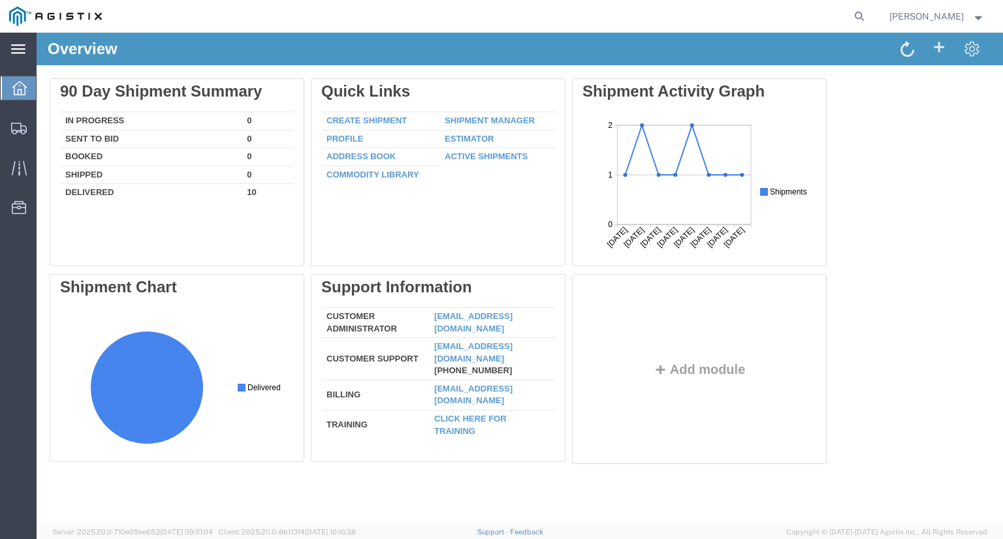
click at [23, 48] on icon at bounding box center [18, 49] width 14 height 10
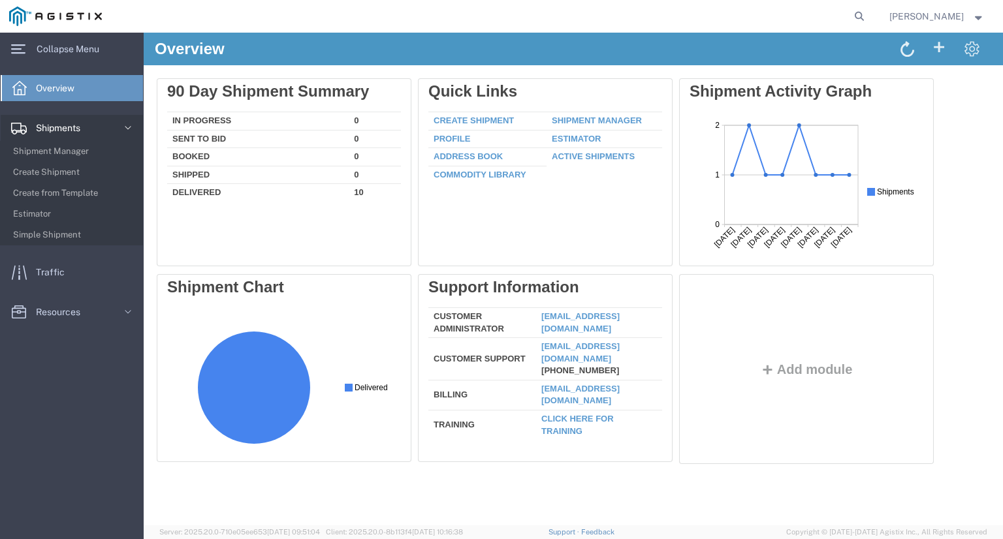
click at [84, 134] on span "Shipments" at bounding box center [63, 128] width 54 height 26
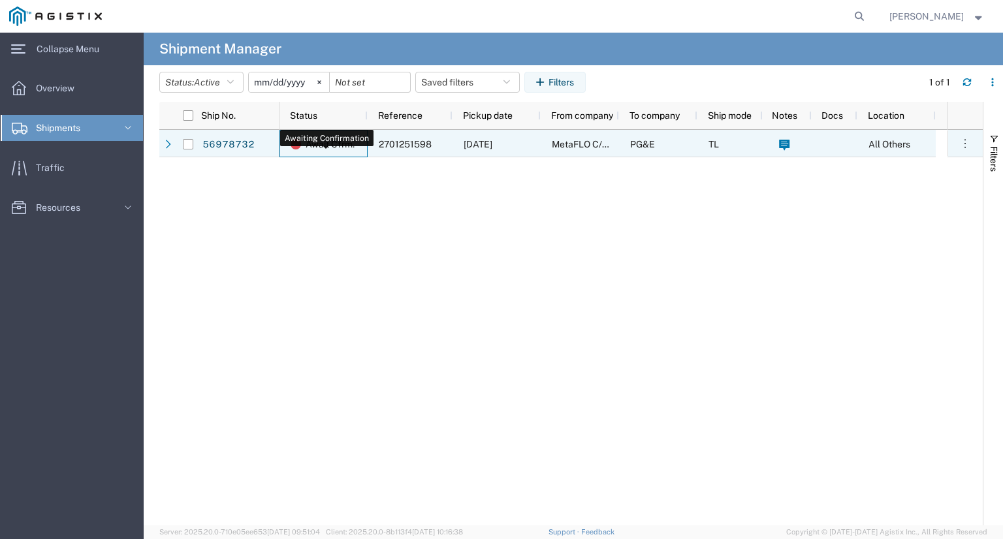
click at [315, 152] on span "Await Cfrm." at bounding box center [330, 144] width 49 height 27
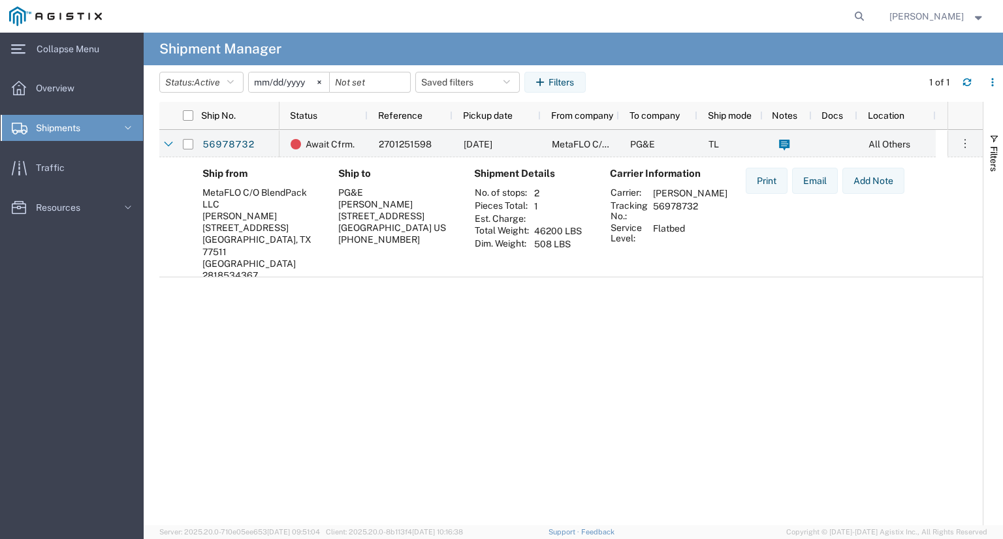
click at [421, 206] on div "[PERSON_NAME]" at bounding box center [395, 204] width 115 height 12
click at [344, 200] on div "[PERSON_NAME]" at bounding box center [395, 204] width 115 height 12
click at [236, 145] on link "56978732" at bounding box center [229, 144] width 54 height 21
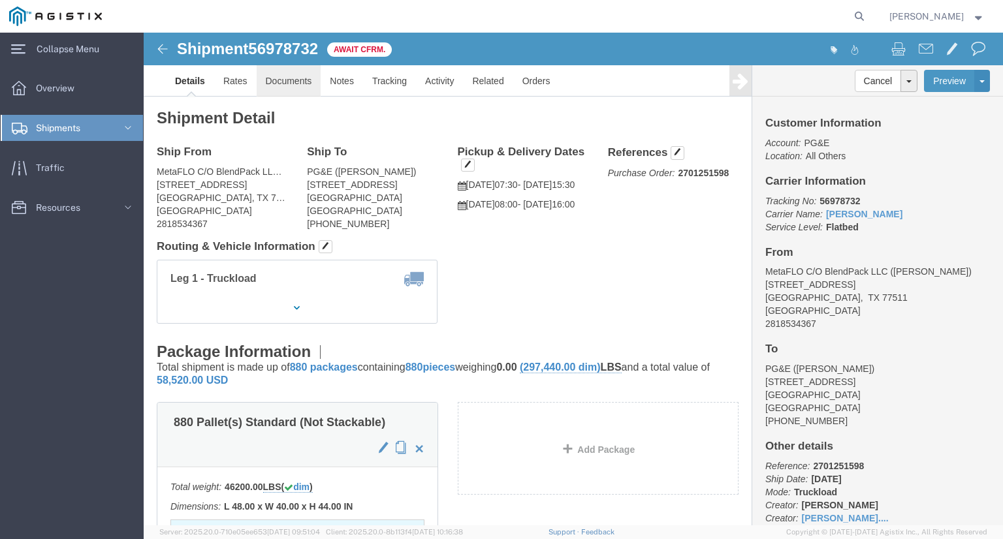
click link "Documents"
